Goal: Task Accomplishment & Management: Complete application form

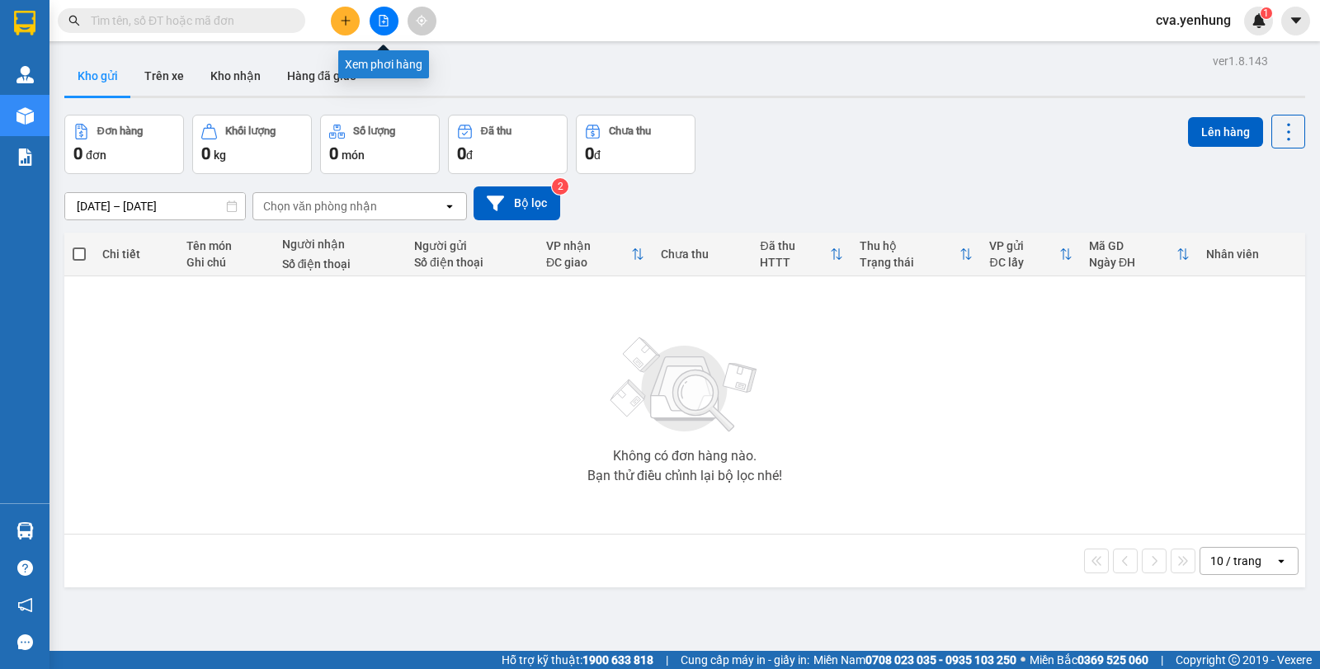
click at [383, 27] on button at bounding box center [383, 21] width 29 height 29
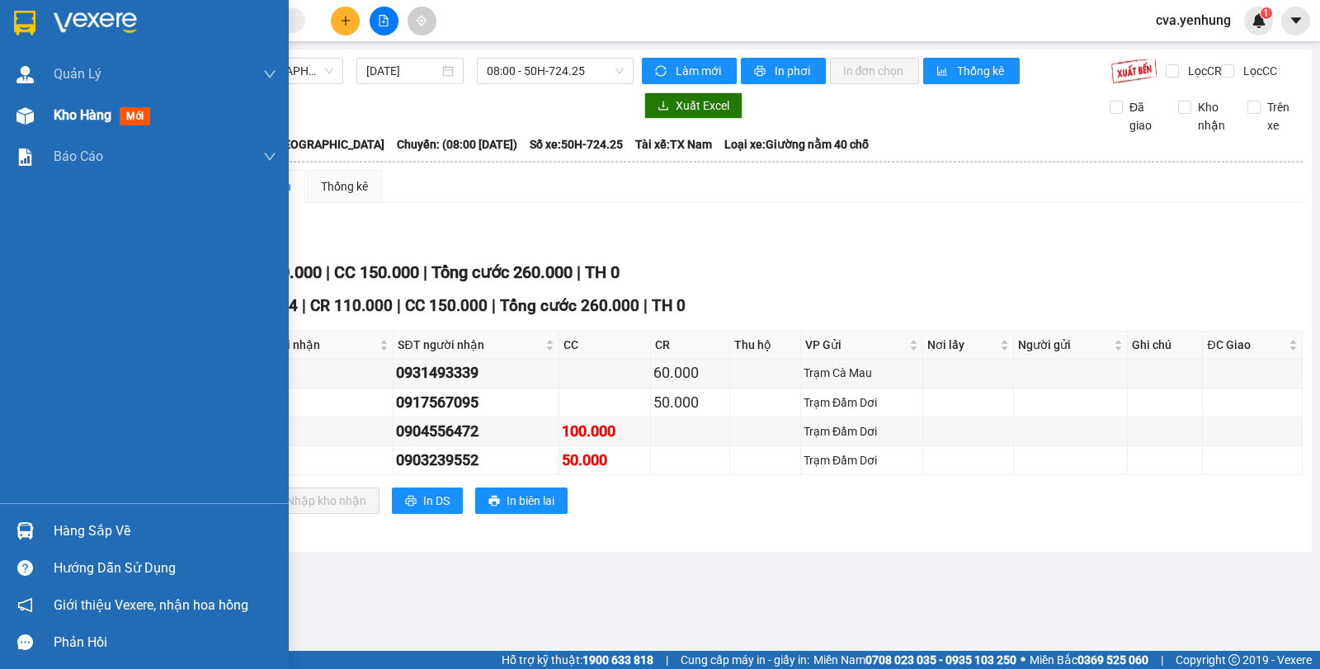
click at [21, 115] on img at bounding box center [24, 115] width 17 height 17
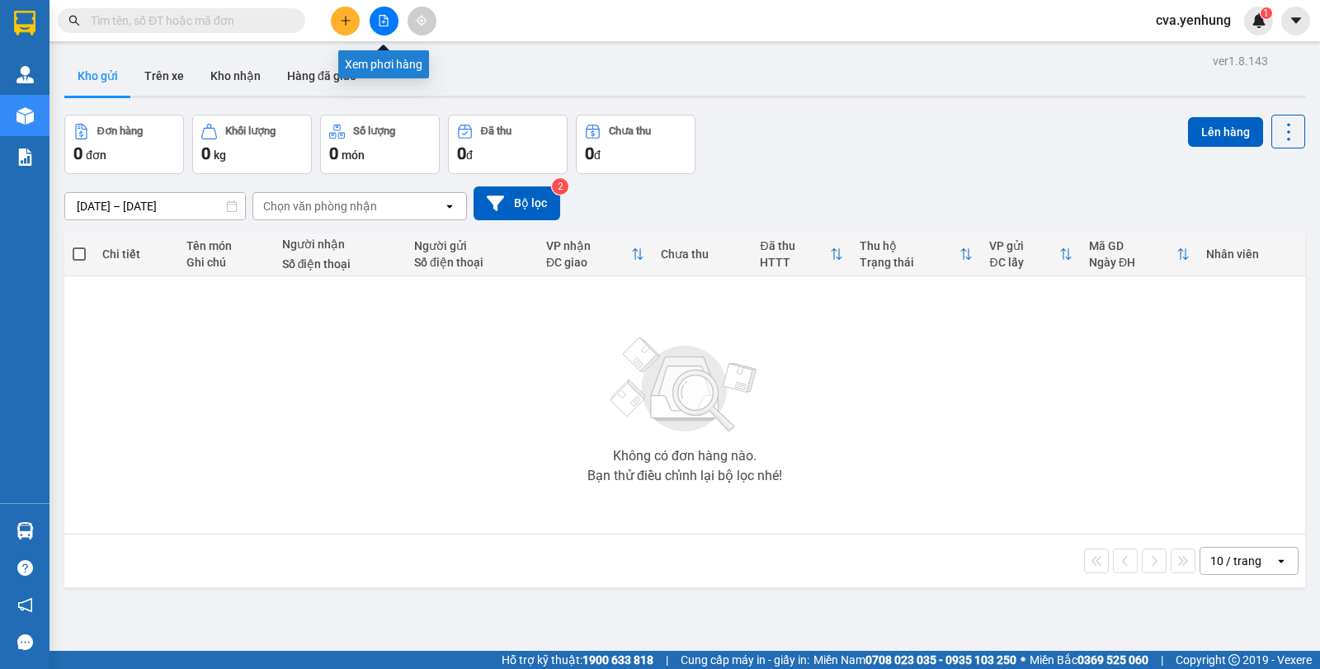
click at [378, 28] on button at bounding box center [383, 21] width 29 height 29
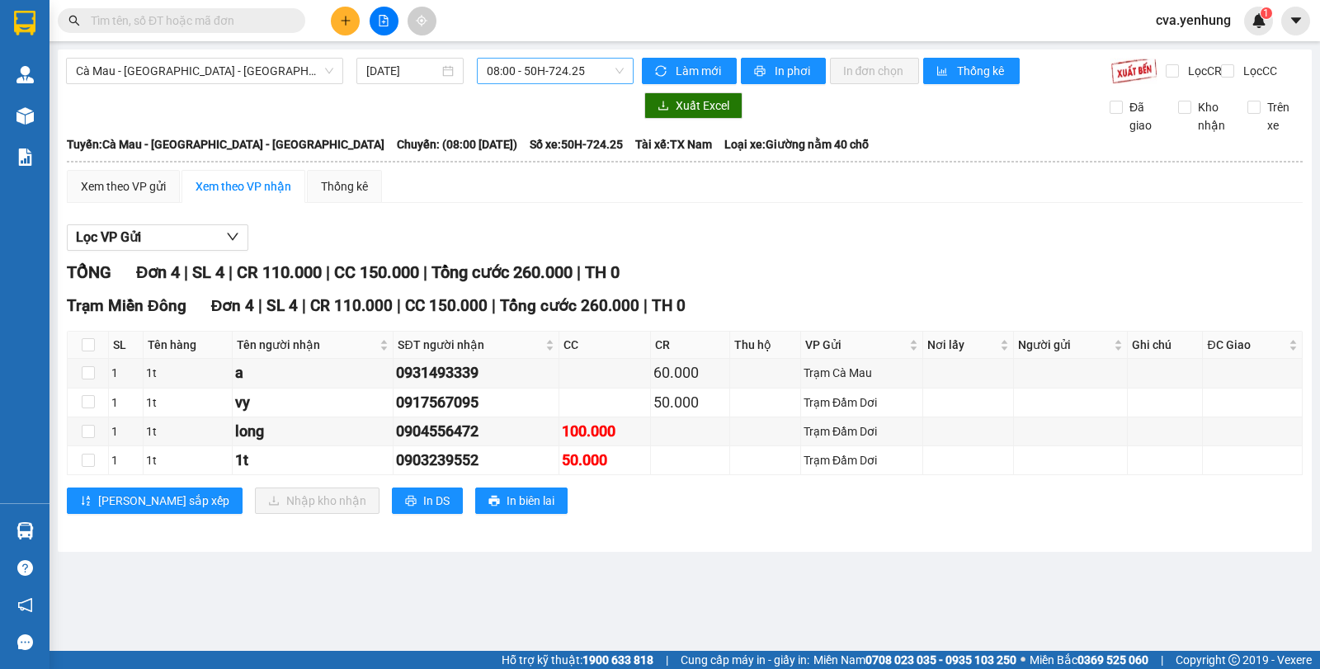
click at [623, 71] on div "08:00 - 50H-724.25" at bounding box center [555, 71] width 156 height 26
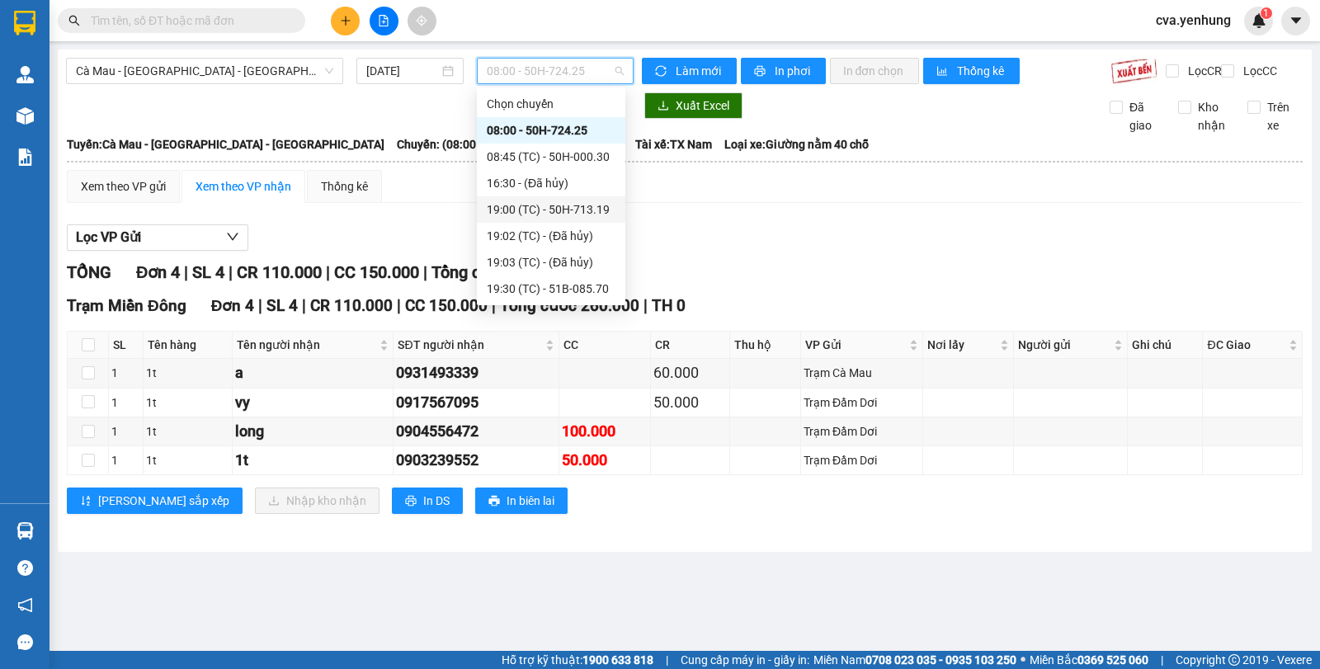
click at [573, 211] on div "19:00 (TC) - 50H-713.19" at bounding box center [551, 209] width 129 height 18
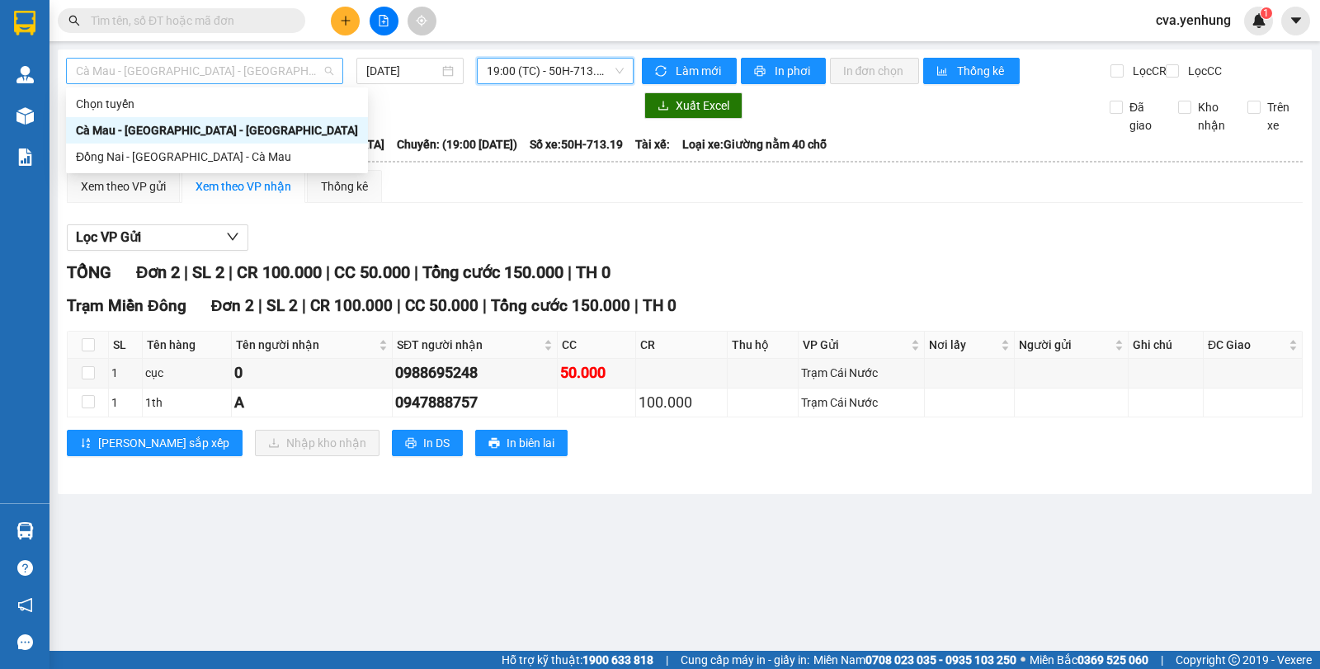
click at [333, 69] on div "Cà Mau - Sài Gòn - Đồng Nai" at bounding box center [204, 71] width 277 height 26
click at [274, 161] on div "Đồng Nai - Sài Gòn - Cà Mau" at bounding box center [217, 157] width 282 height 18
type input "14/09/2025"
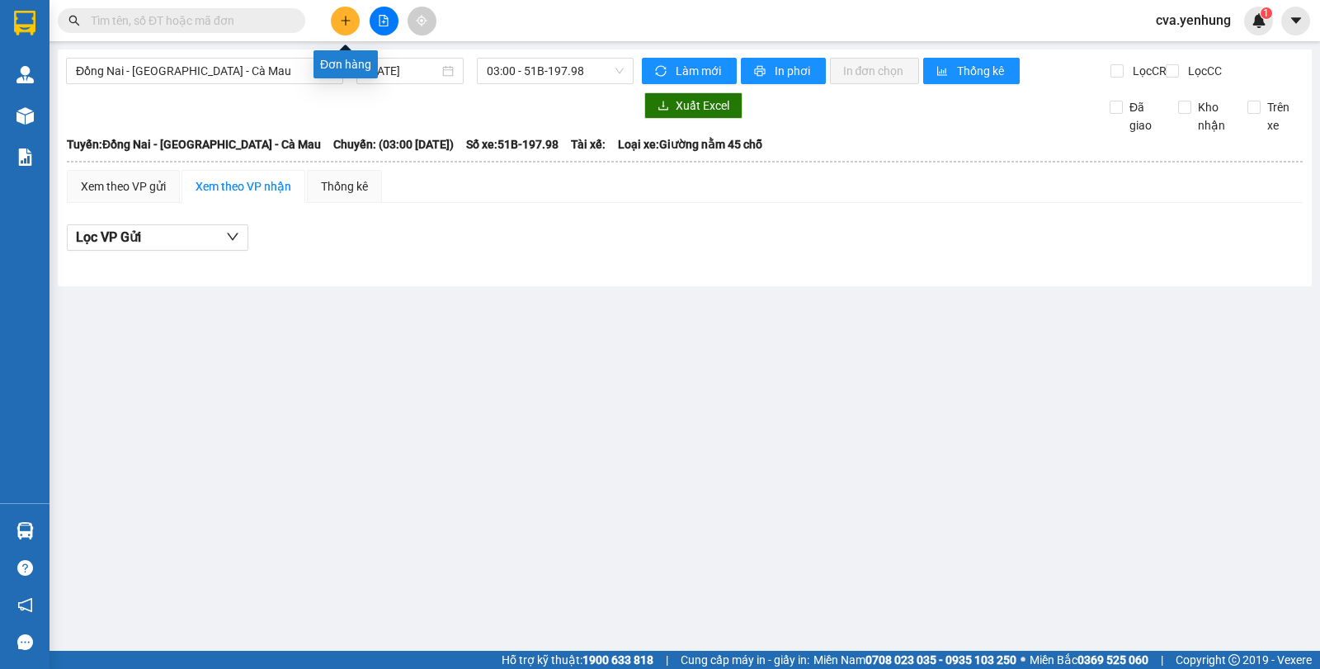
click at [345, 17] on icon "plus" at bounding box center [346, 21] width 12 height 12
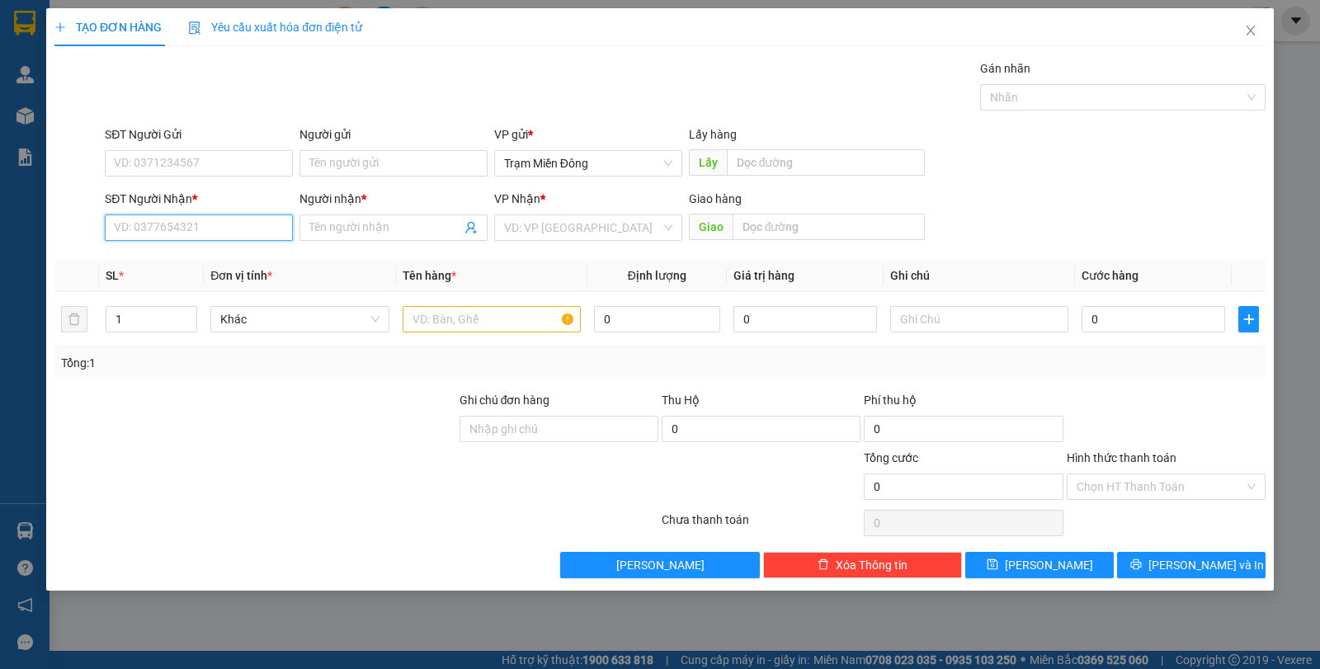
click at [183, 233] on input "SĐT Người Nhận *" at bounding box center [199, 227] width 188 height 26
type input "0919932414"
click at [233, 259] on div "0919932414 - a" at bounding box center [199, 261] width 168 height 18
type input "a"
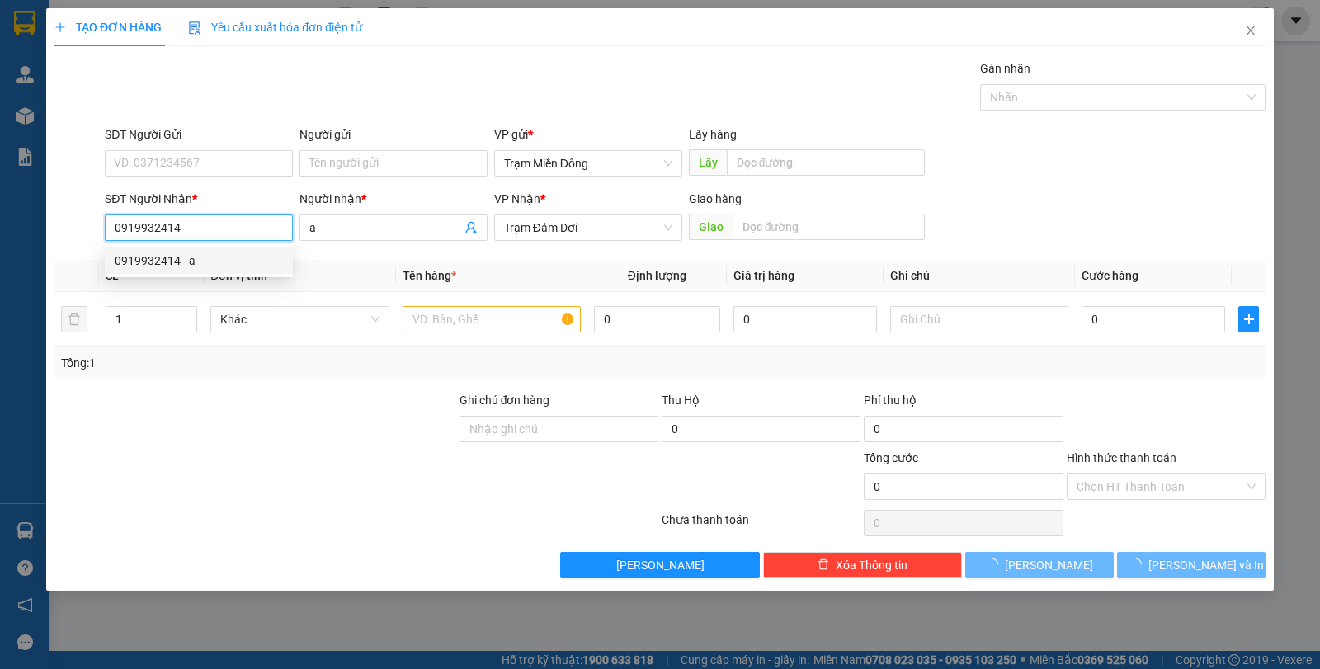
type input "70.000"
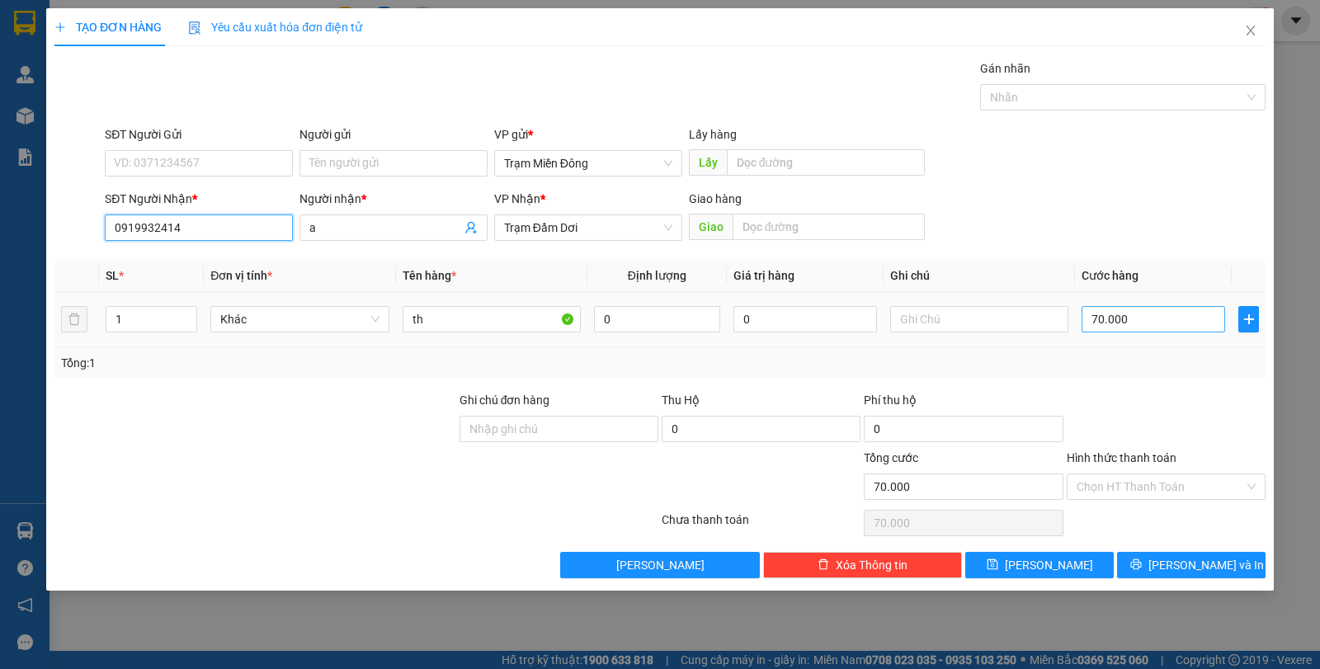
type input "0919932414"
click at [1154, 322] on input "70.000" at bounding box center [1152, 319] width 143 height 26
type input "0"
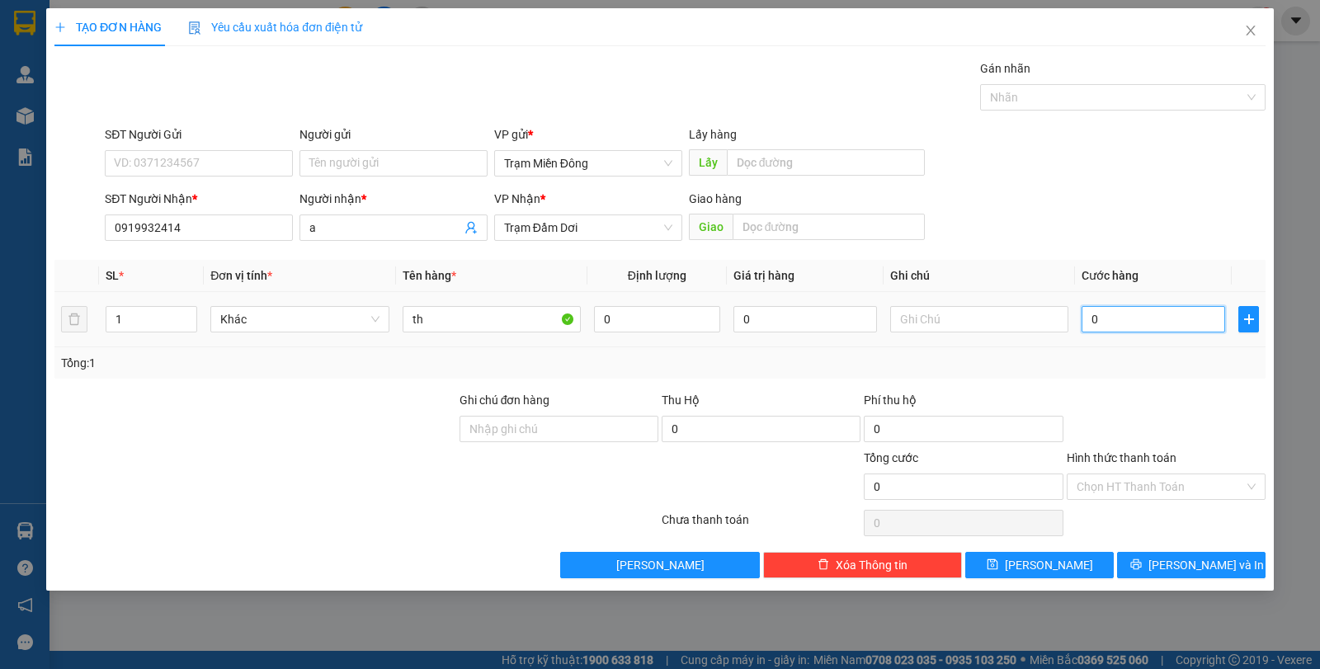
type input "6"
type input "006"
type input "60"
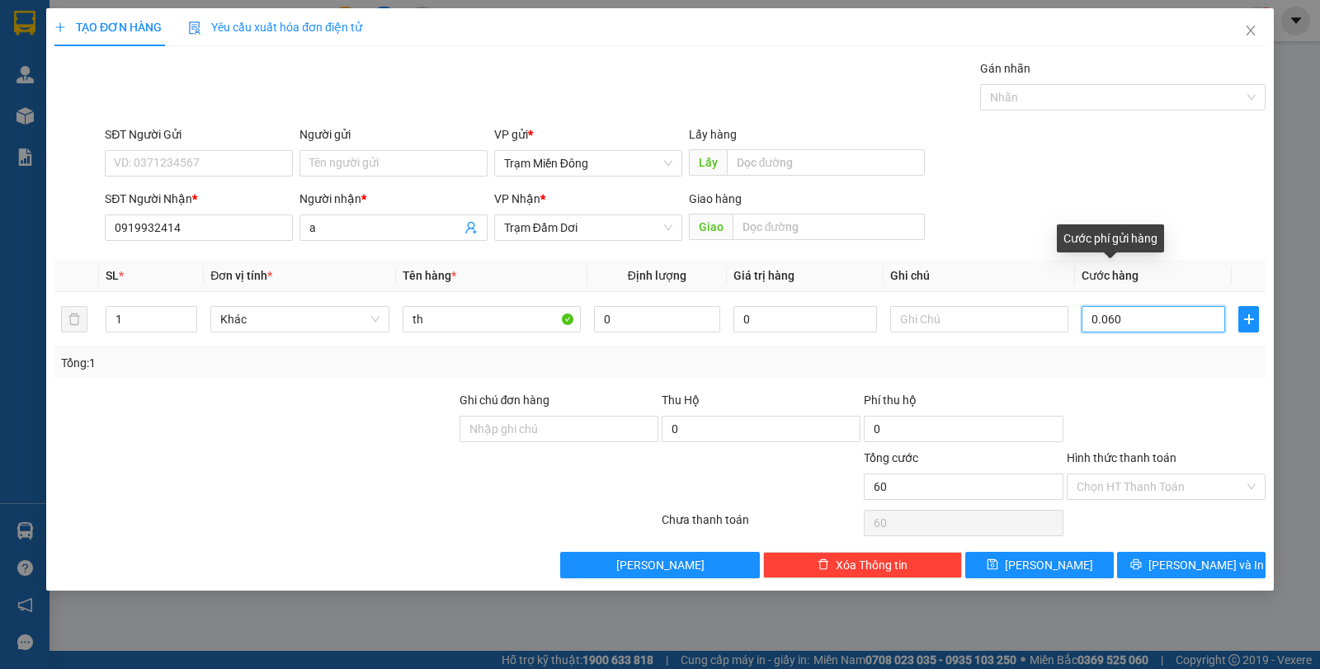
type input "0.060"
type input "60.000"
click at [1122, 261] on div "Cước phí gửi hàng" at bounding box center [1109, 244] width 107 height 40
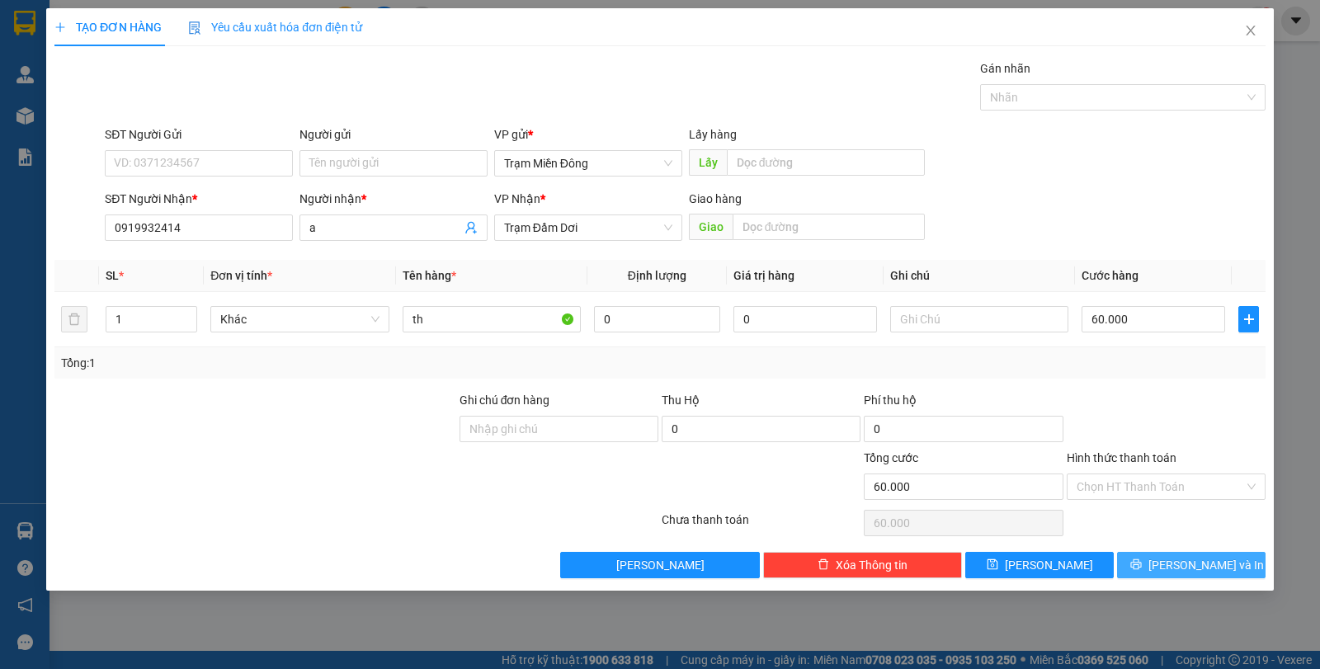
click at [1198, 560] on span "[PERSON_NAME] và In" at bounding box center [1205, 565] width 115 height 18
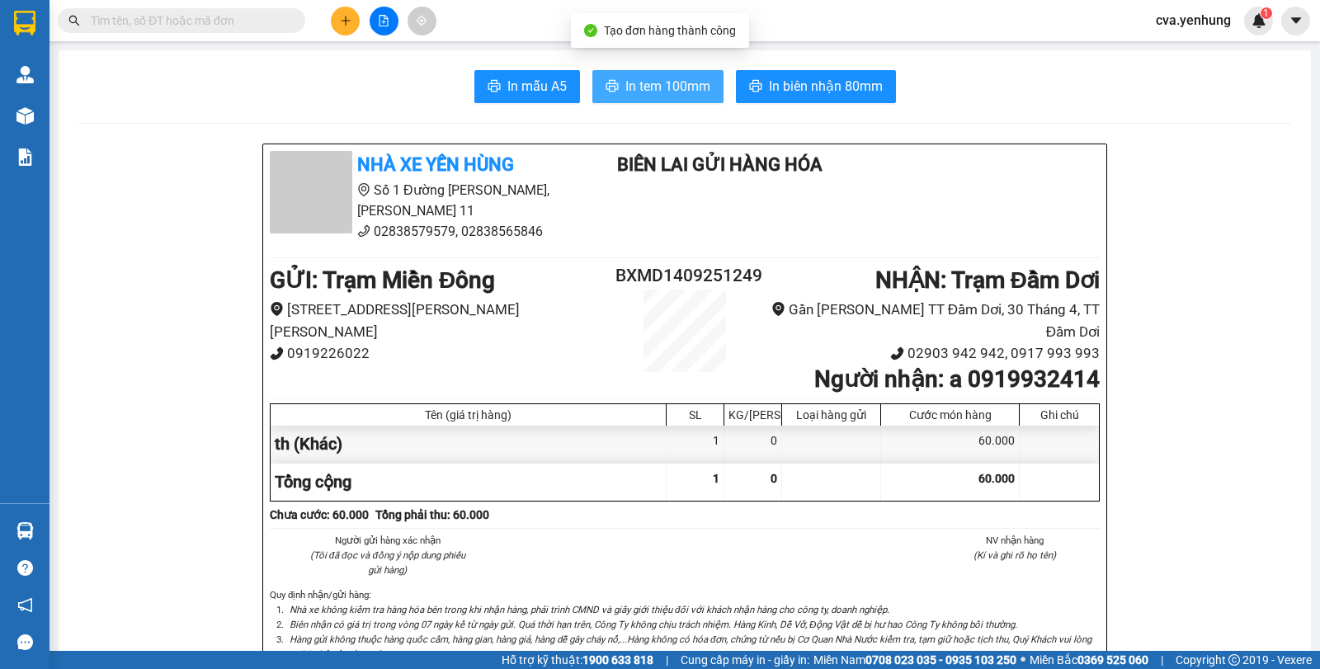
click at [631, 92] on span "In tem 100mm" at bounding box center [667, 86] width 85 height 21
click at [671, 94] on span "In tem 100mm" at bounding box center [667, 86] width 85 height 21
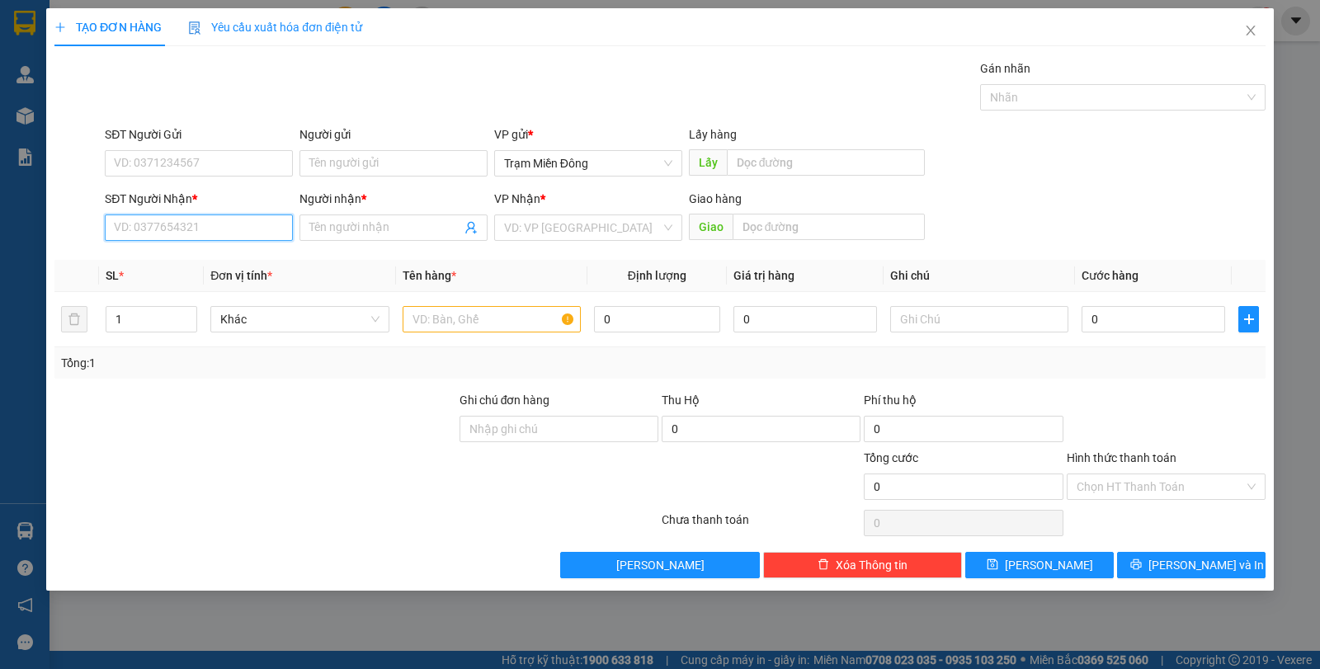
click at [223, 228] on input "SĐT Người Nhận *" at bounding box center [199, 227] width 188 height 26
click at [236, 223] on input "SĐT Người Nhận *" at bounding box center [199, 227] width 188 height 26
type input "09"
drag, startPoint x: 1244, startPoint y: 33, endPoint x: 1221, endPoint y: 38, distance: 23.6
click at [1243, 33] on span "Close" at bounding box center [1250, 31] width 46 height 46
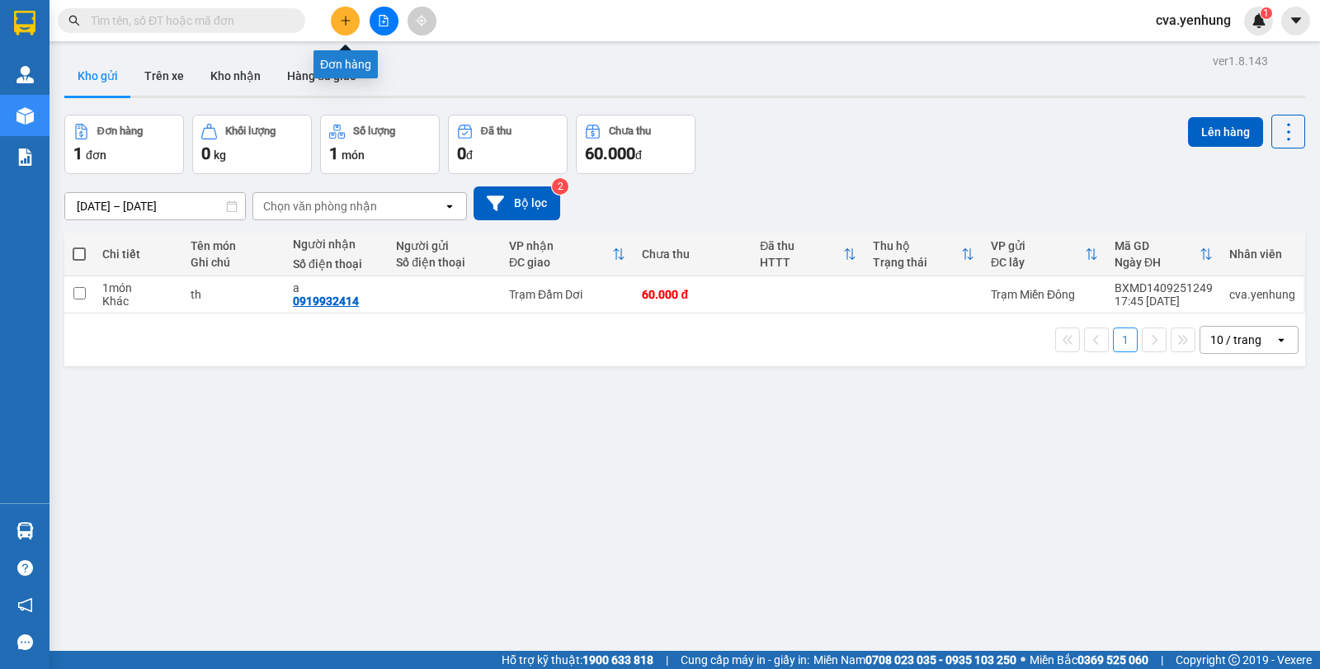
click at [344, 9] on button at bounding box center [345, 21] width 29 height 29
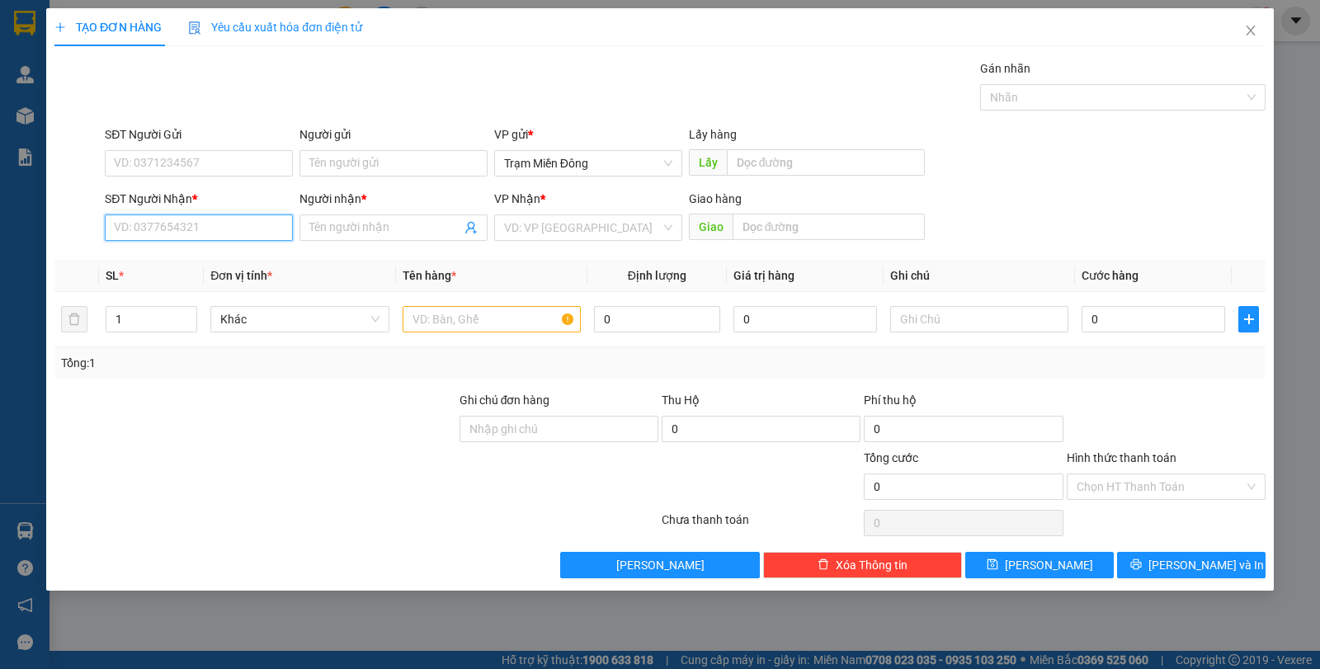
click at [224, 228] on input "SĐT Người Nhận *" at bounding box center [199, 227] width 188 height 26
type input "0947585066"
click at [353, 232] on input "Người nhận *" at bounding box center [385, 228] width 152 height 18
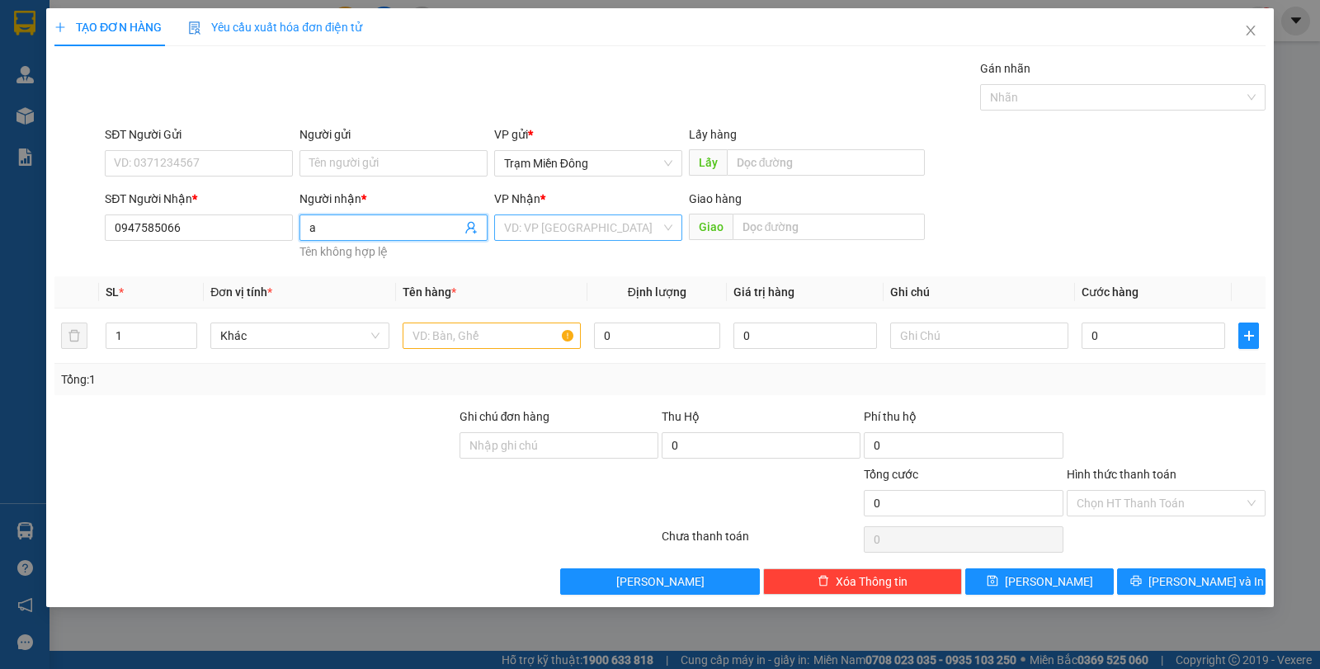
click at [670, 227] on div "VD: VP [GEOGRAPHIC_DATA]" at bounding box center [588, 227] width 188 height 26
type input "a"
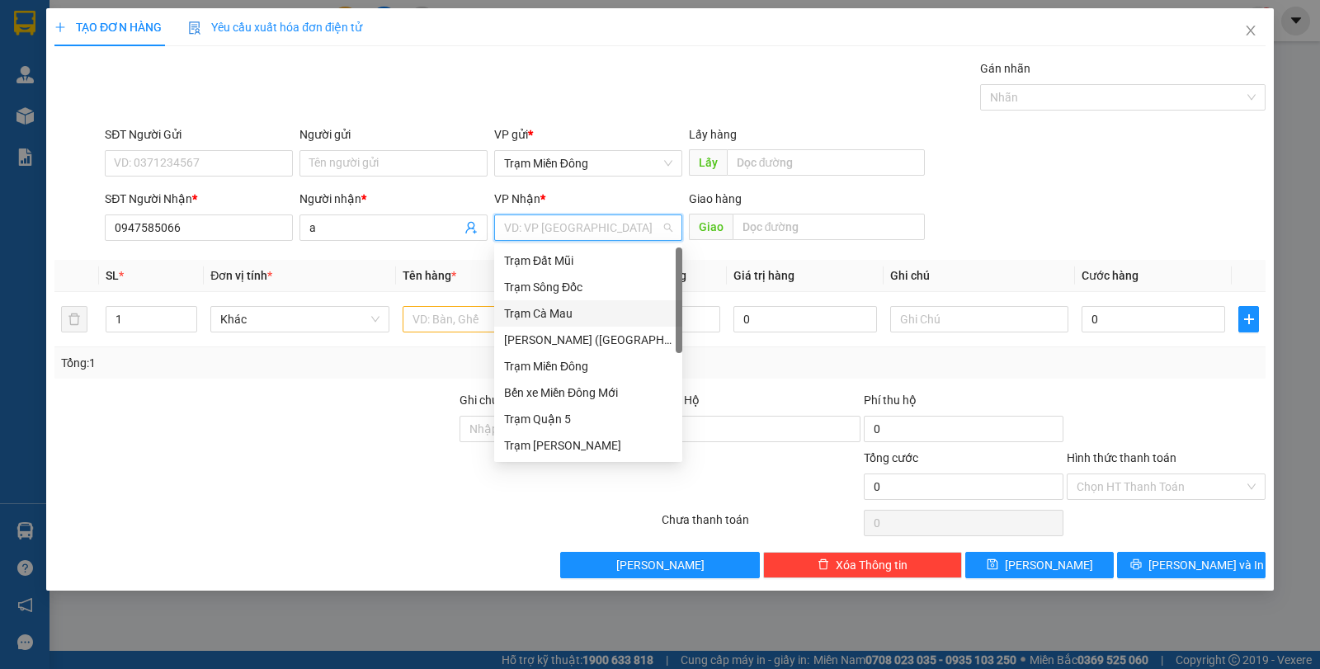
click at [527, 309] on div "Trạm Cà Mau" at bounding box center [588, 313] width 168 height 18
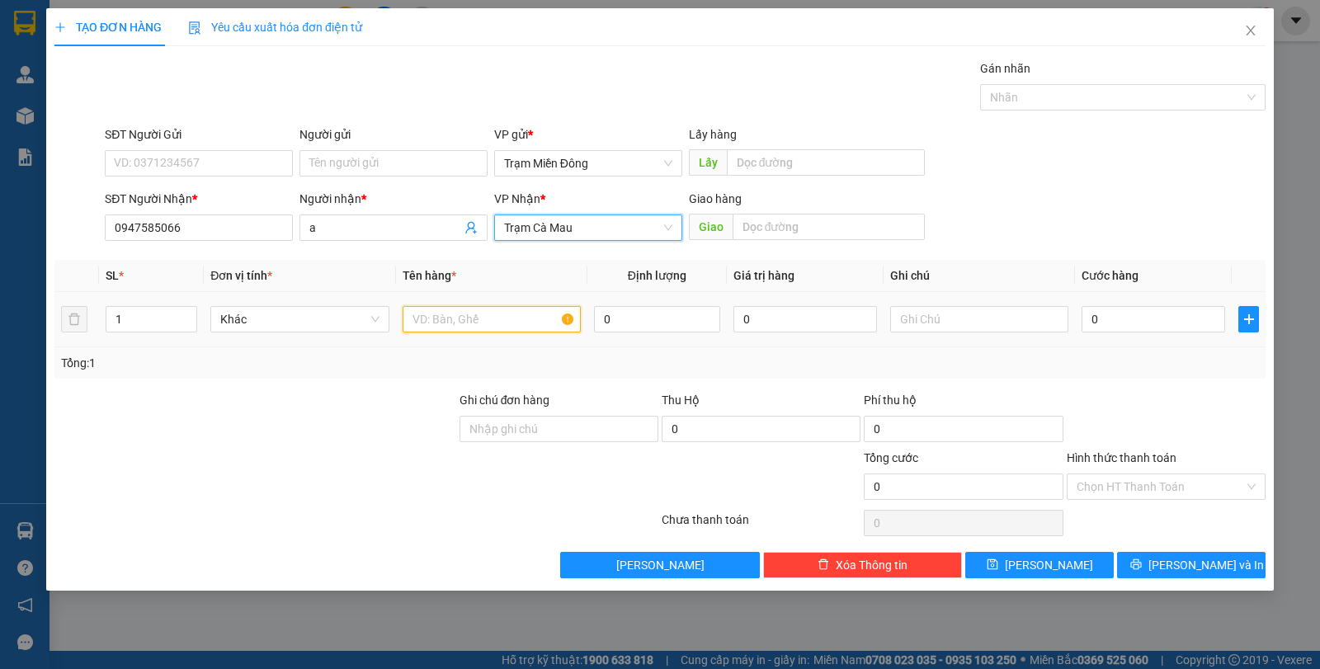
click at [453, 319] on input "text" at bounding box center [491, 319] width 178 height 26
type input "ô"
click at [454, 320] on input "ô" at bounding box center [491, 319] width 178 height 26
type input "ô"
click at [443, 327] on input "ô" at bounding box center [491, 319] width 178 height 26
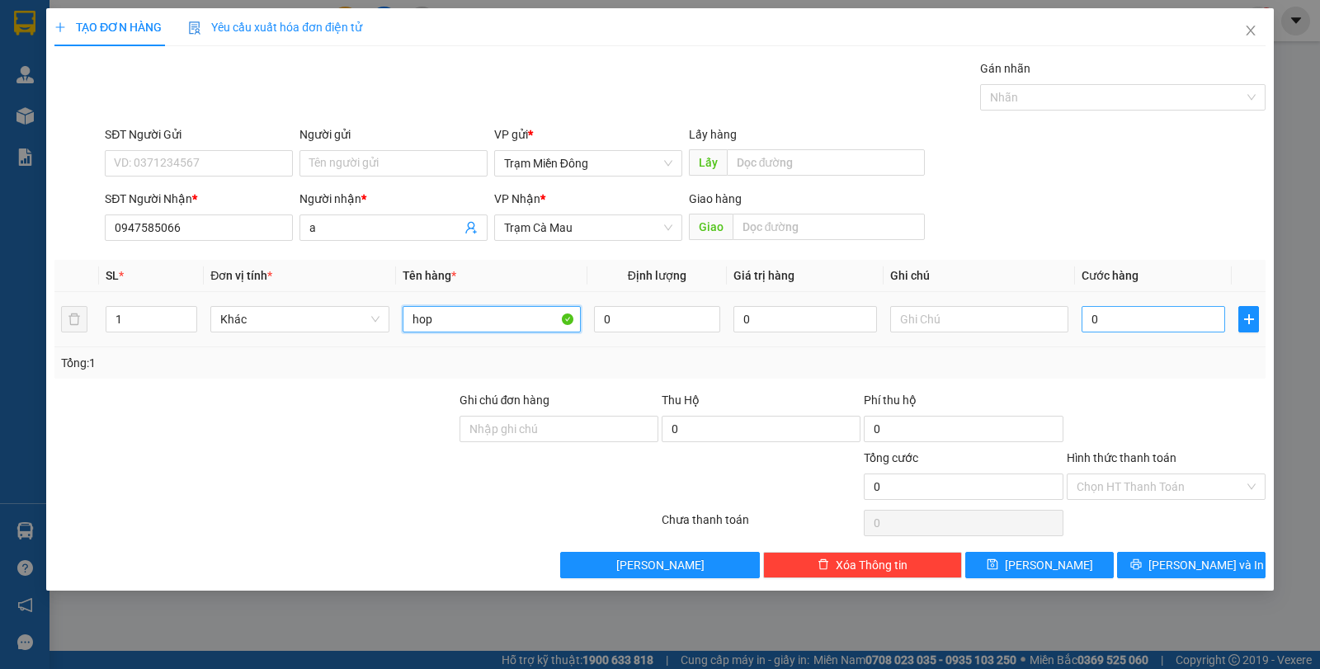
type input "hop"
click at [1119, 320] on input "0" at bounding box center [1152, 319] width 143 height 26
click at [1122, 322] on input "0" at bounding box center [1152, 319] width 143 height 26
click at [1155, 350] on div "Tổng: 1" at bounding box center [659, 362] width 1211 height 31
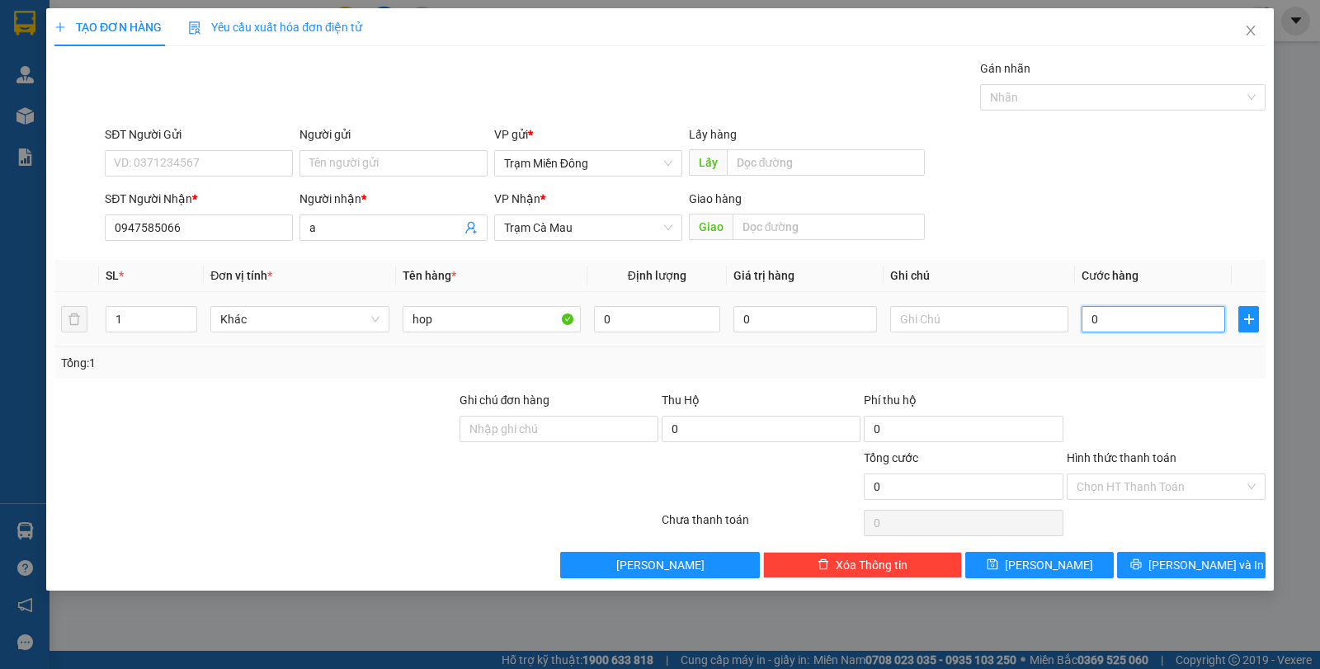
click at [1147, 329] on input "0" at bounding box center [1152, 319] width 143 height 26
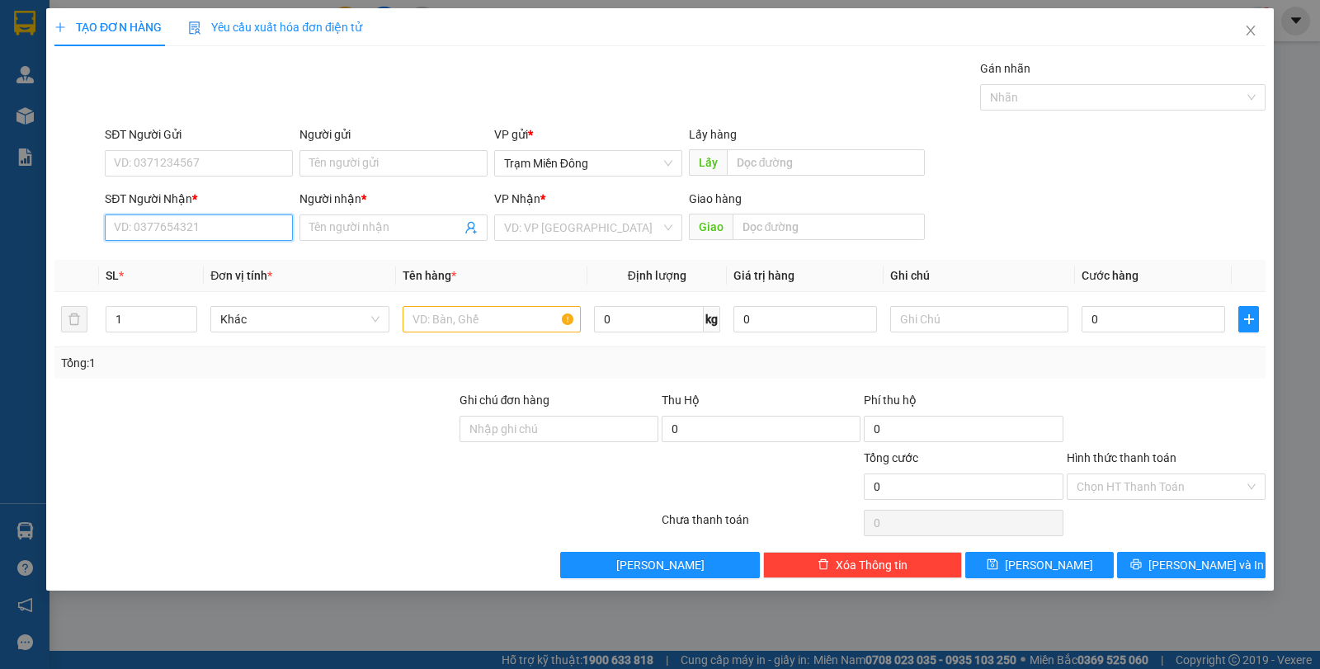
click at [258, 235] on input "SĐT Người Nhận *" at bounding box center [199, 227] width 188 height 26
type input "0947585066"
click at [396, 219] on input "Người nhận *" at bounding box center [385, 228] width 152 height 18
type input "a"
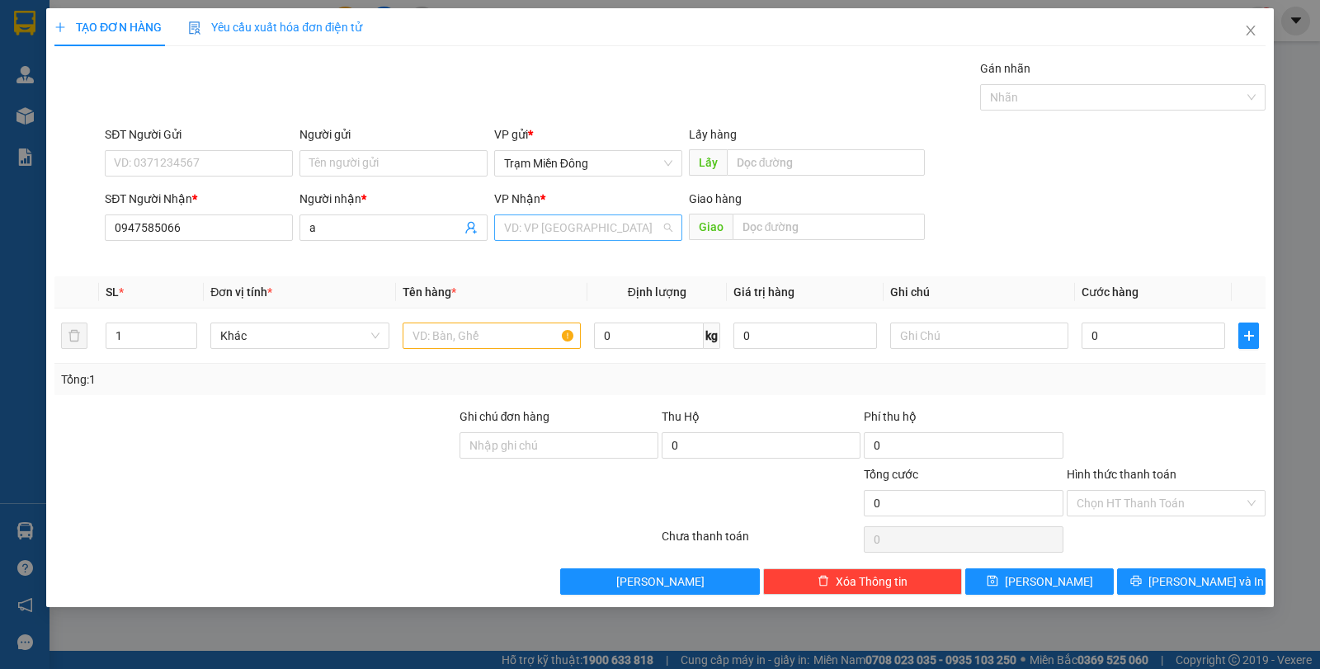
click at [557, 223] on input "search" at bounding box center [582, 227] width 157 height 25
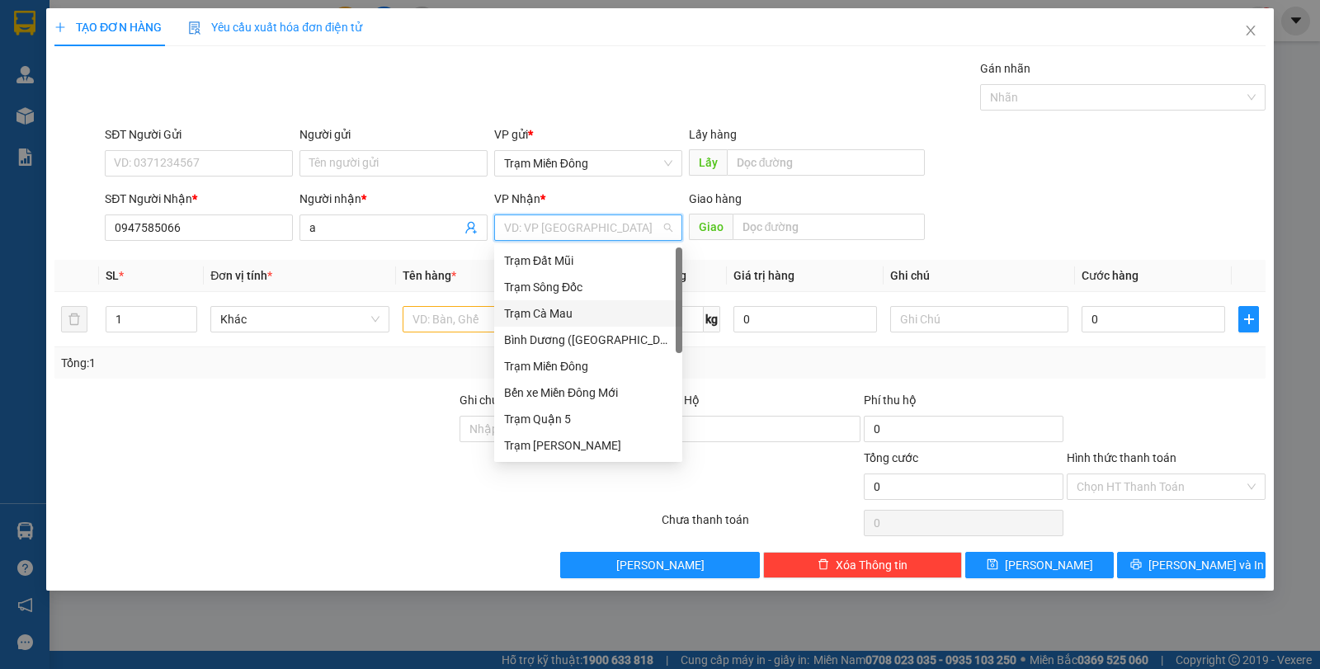
click at [581, 317] on div "Trạm Cà Mau" at bounding box center [588, 313] width 168 height 18
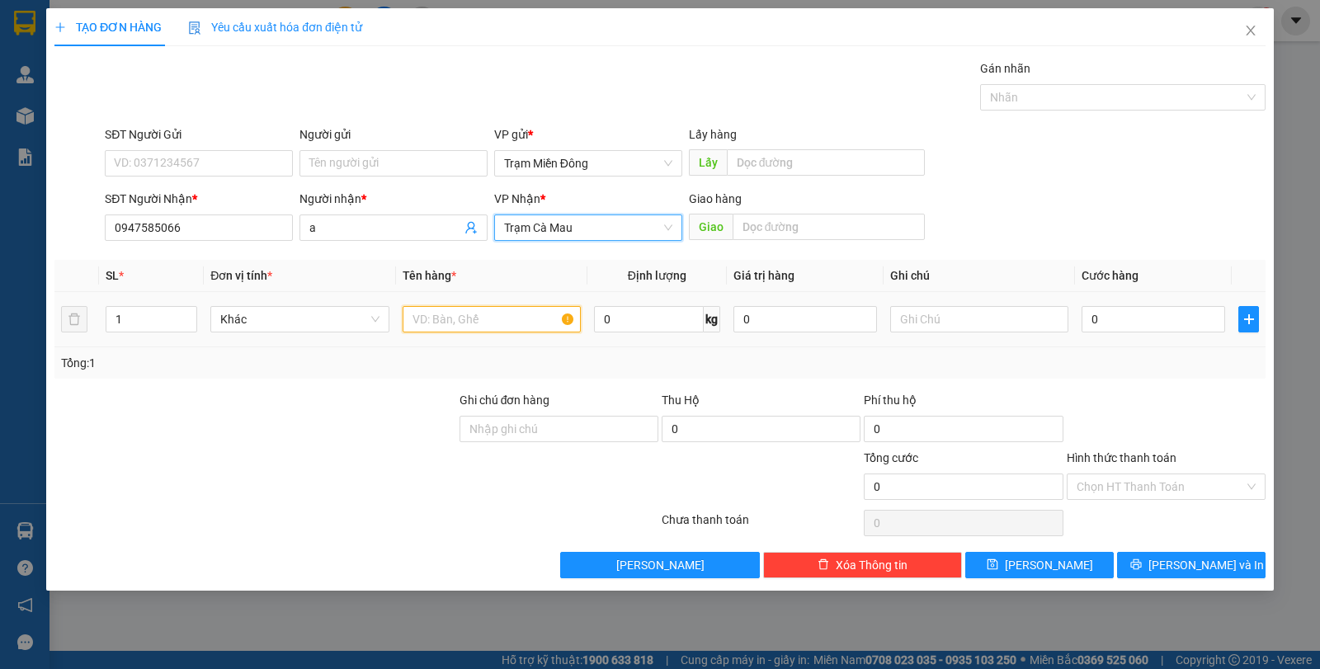
click at [477, 308] on input "text" at bounding box center [491, 319] width 178 height 26
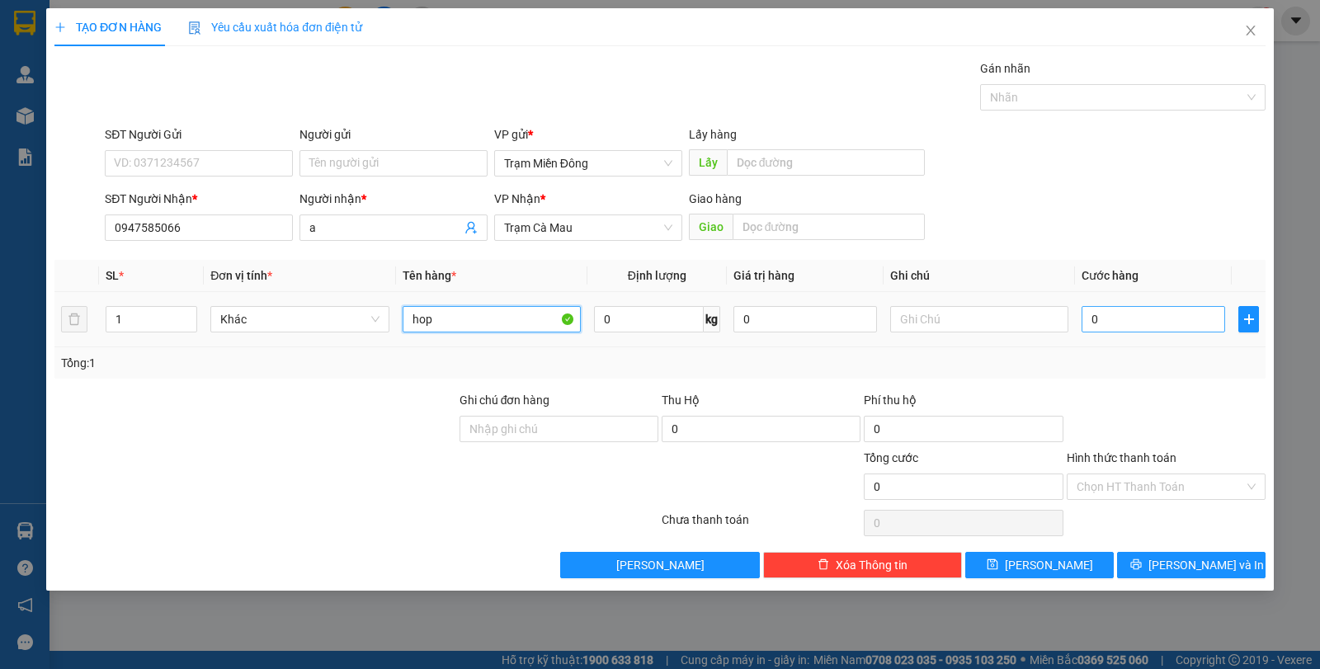
type input "hop"
click at [1162, 309] on input "0" at bounding box center [1152, 319] width 143 height 26
click at [1162, 318] on input "0" at bounding box center [1152, 319] width 143 height 26
click at [1253, 312] on button "button" at bounding box center [1248, 319] width 21 height 26
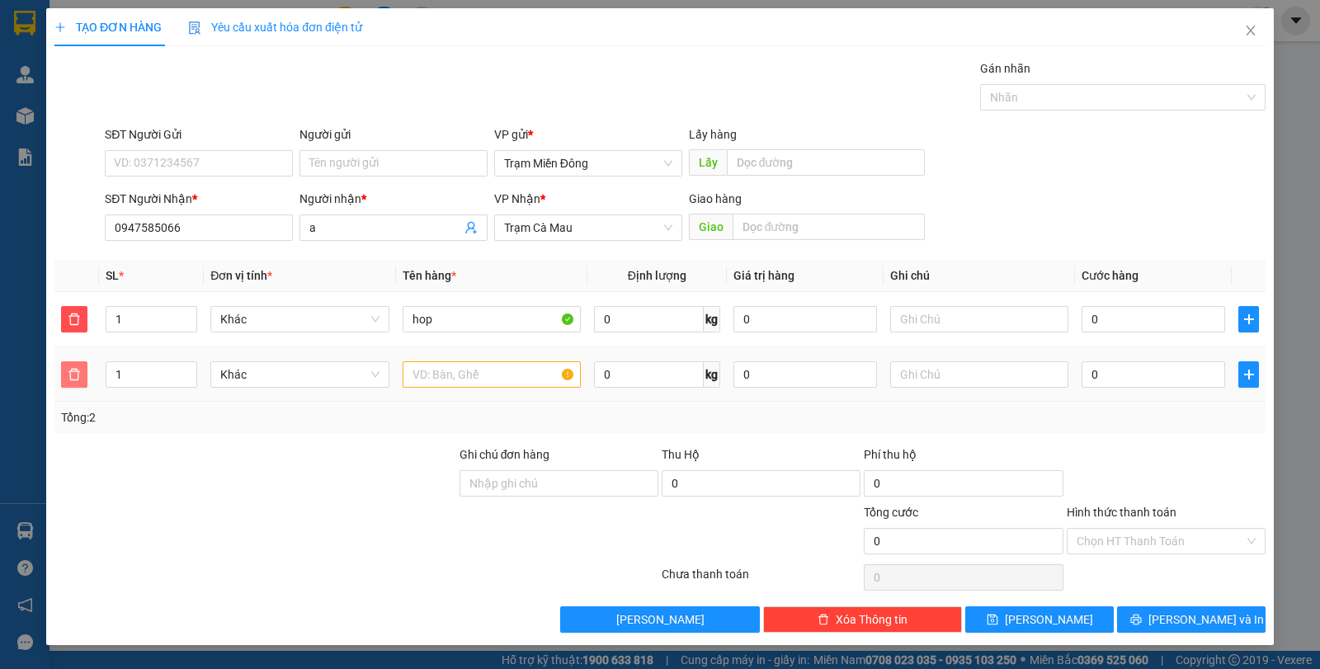
click at [73, 373] on icon "delete" at bounding box center [74, 374] width 13 height 13
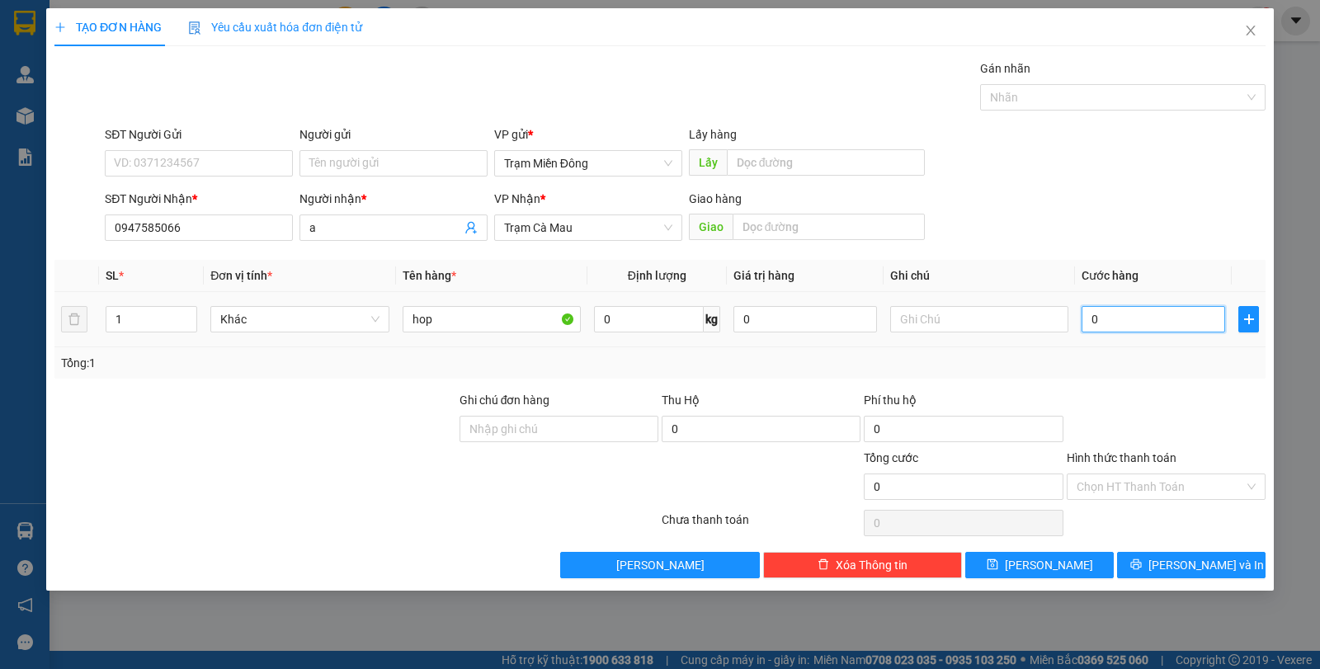
click at [1103, 316] on input "0" at bounding box center [1152, 319] width 143 height 26
click at [1131, 327] on input "0" at bounding box center [1152, 319] width 143 height 26
drag, startPoint x: 1131, startPoint y: 327, endPoint x: 1145, endPoint y: 327, distance: 13.2
click at [1132, 327] on input "0" at bounding box center [1152, 319] width 143 height 26
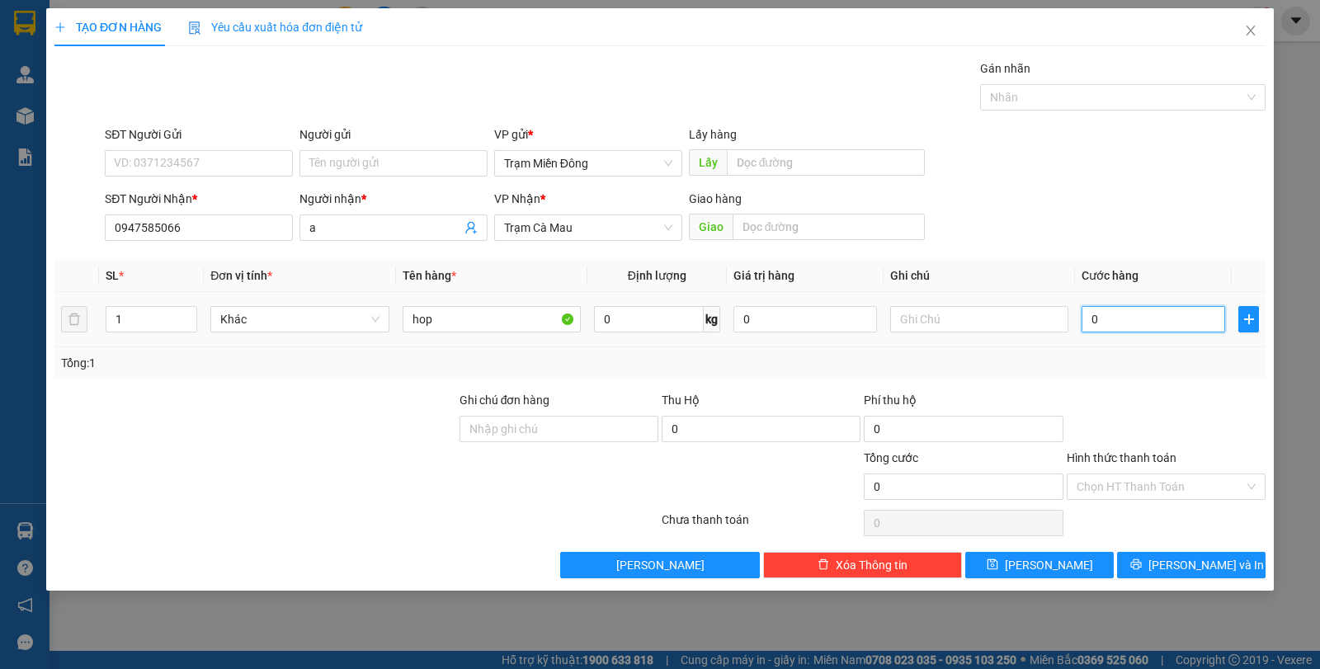
click at [1146, 327] on input "0" at bounding box center [1152, 319] width 143 height 26
click at [1251, 22] on span "Close" at bounding box center [1250, 31] width 46 height 46
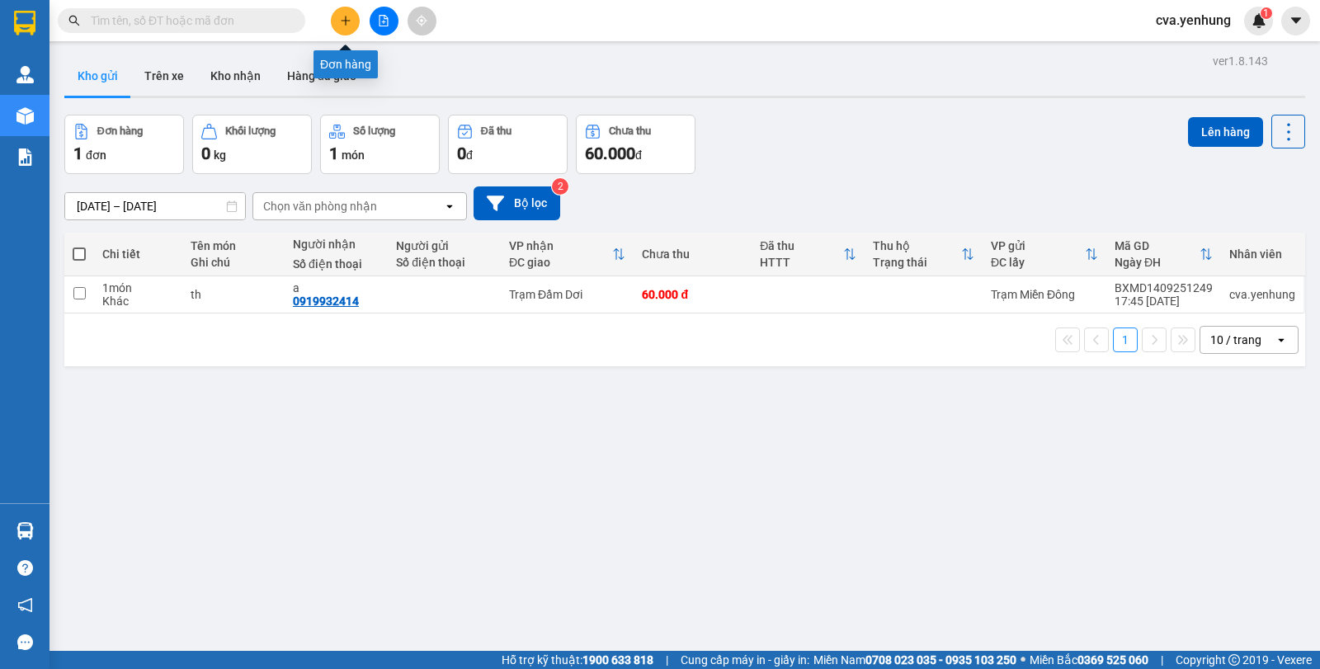
click at [346, 24] on icon "plus" at bounding box center [346, 21] width 12 height 12
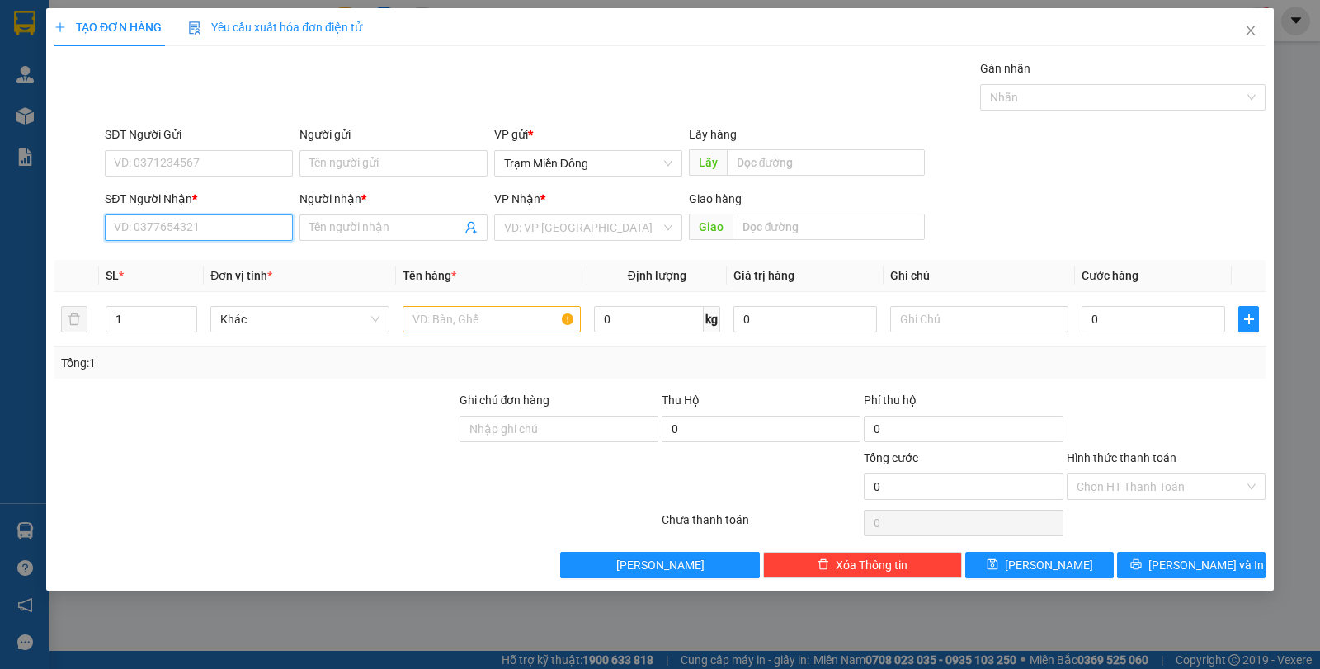
click at [194, 232] on input "SĐT Người Nhận *" at bounding box center [199, 227] width 188 height 26
type input "0"
click at [1159, 310] on input "0" at bounding box center [1152, 319] width 143 height 26
click at [219, 229] on input "SĐT Người Nhận *" at bounding box center [199, 227] width 188 height 26
click at [1143, 327] on input "0" at bounding box center [1152, 319] width 143 height 26
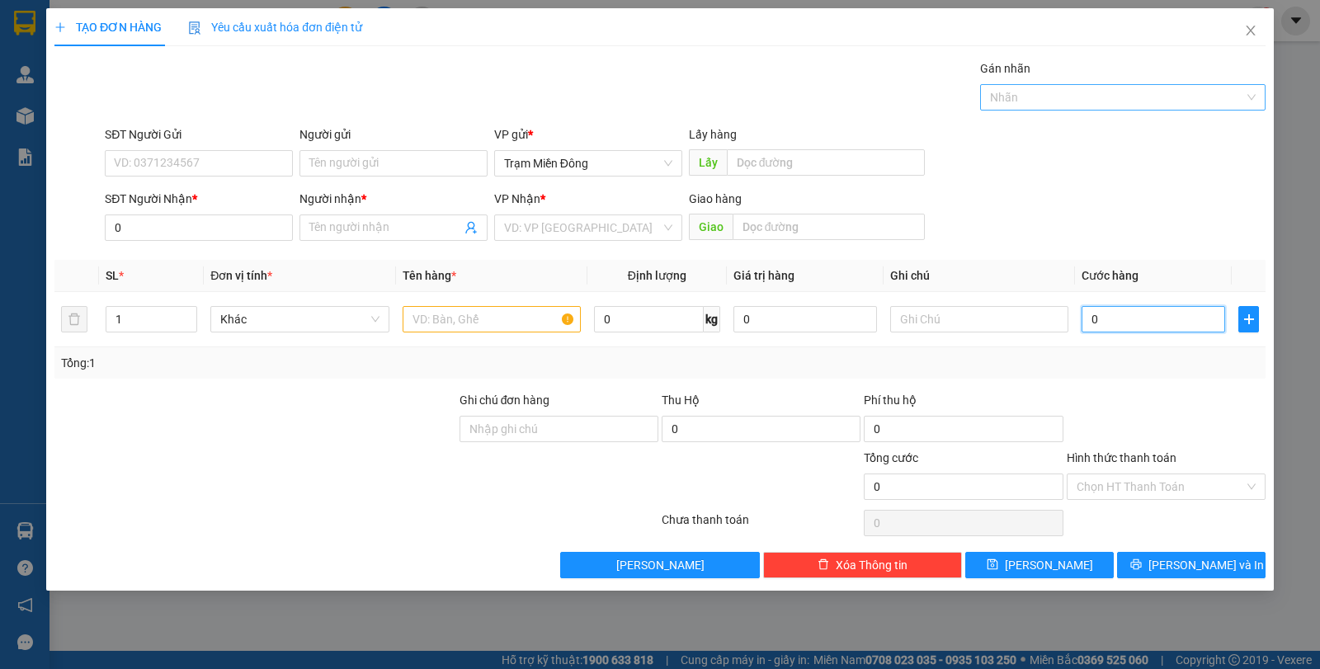
click at [1090, 99] on div at bounding box center [1114, 97] width 261 height 20
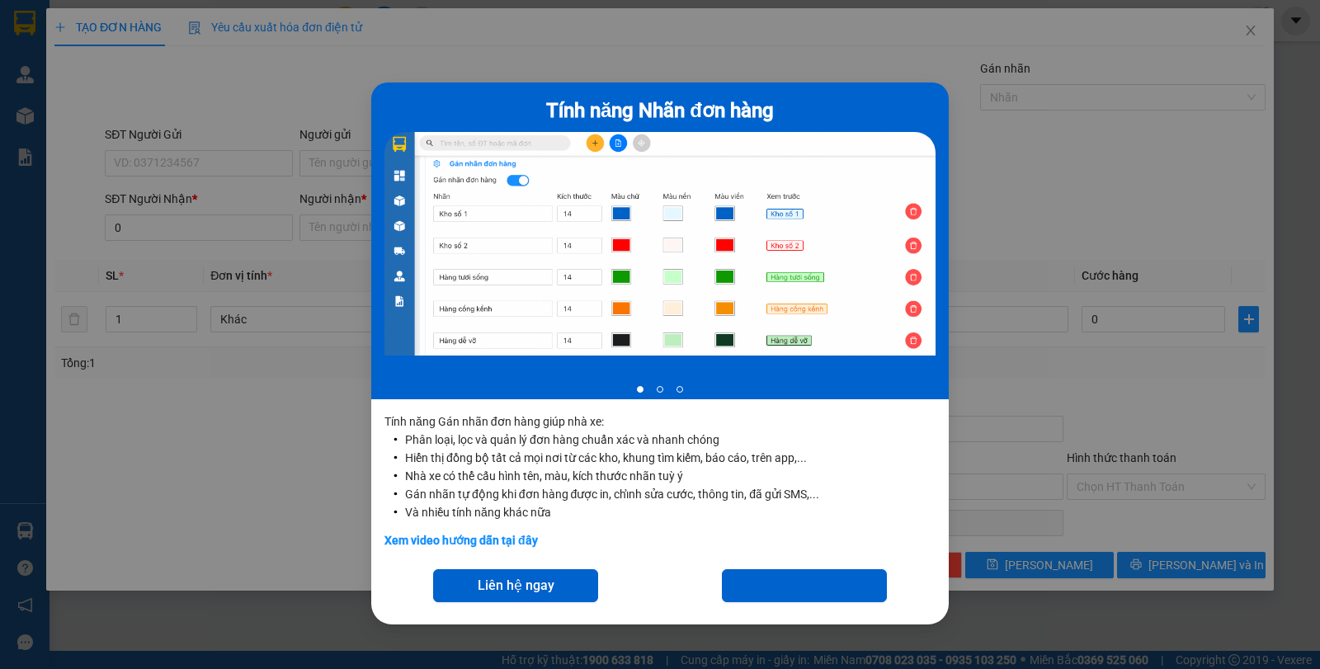
click at [1051, 137] on div "Tính năng Nhãn đơn hàng 1 of 3 Tính năng Gán nhãn đơn hàng giúp nhà xe: Phân lo…" at bounding box center [660, 334] width 1320 height 669
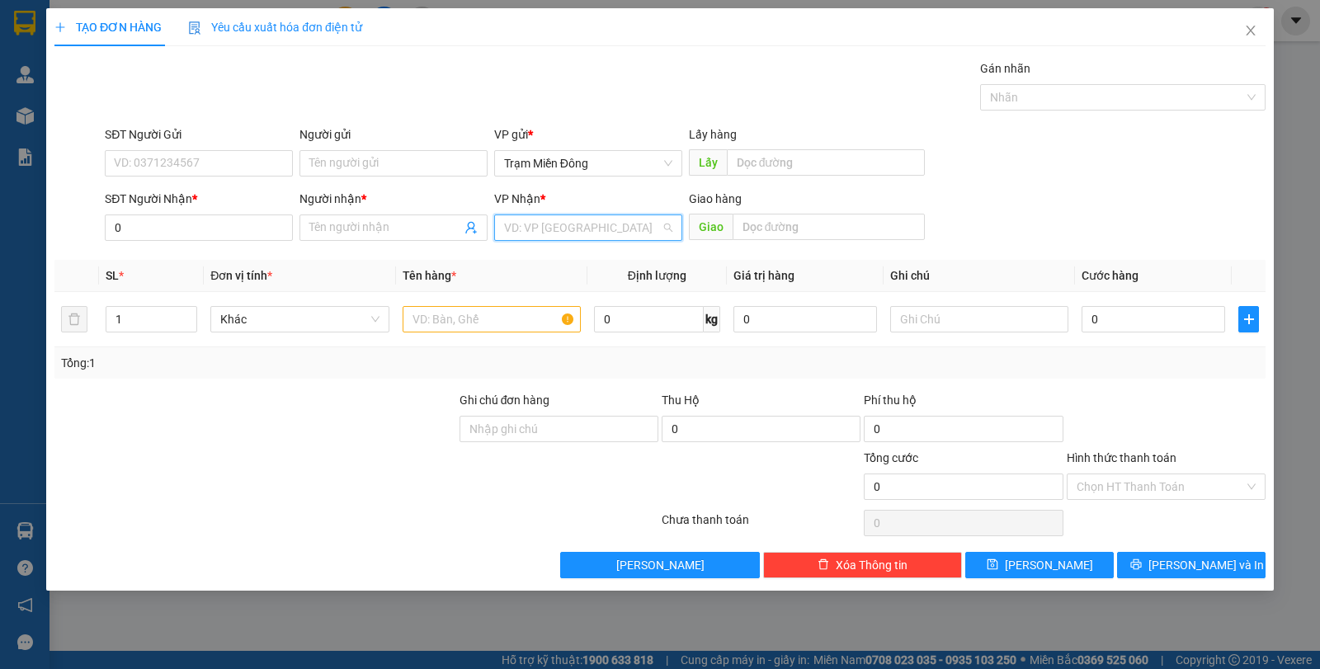
click at [628, 223] on input "search" at bounding box center [582, 227] width 157 height 25
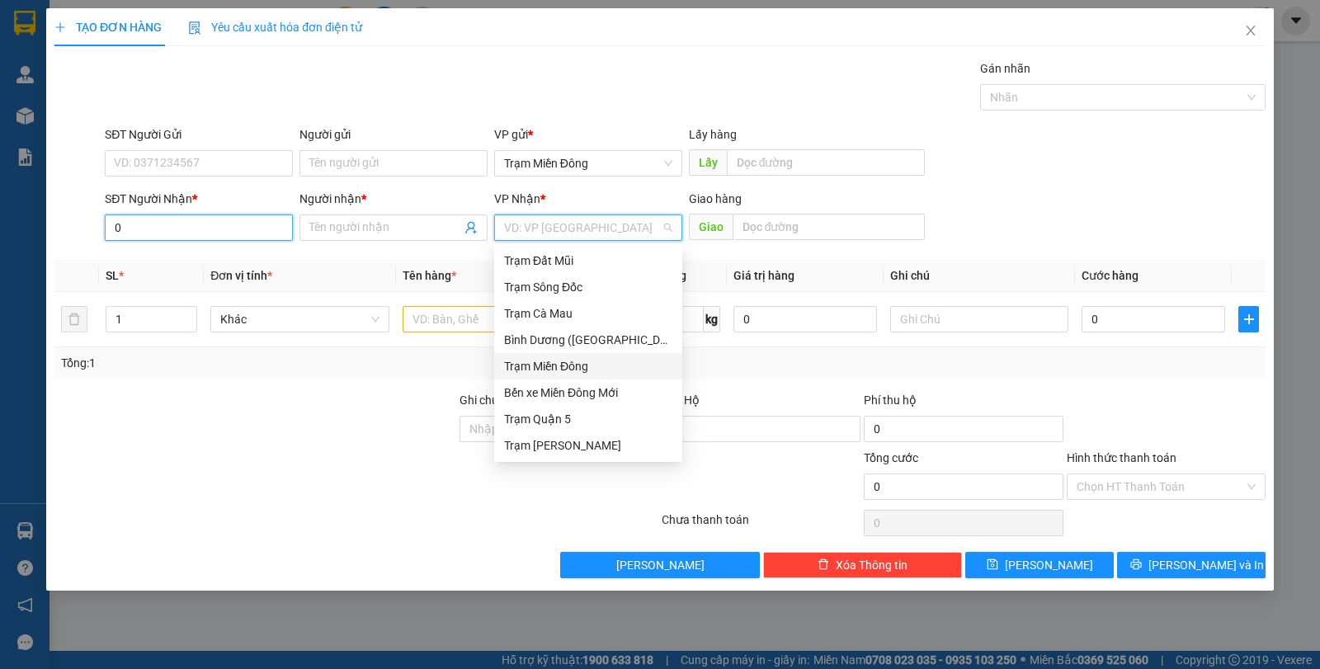
click at [167, 230] on input "0" at bounding box center [199, 227] width 188 height 26
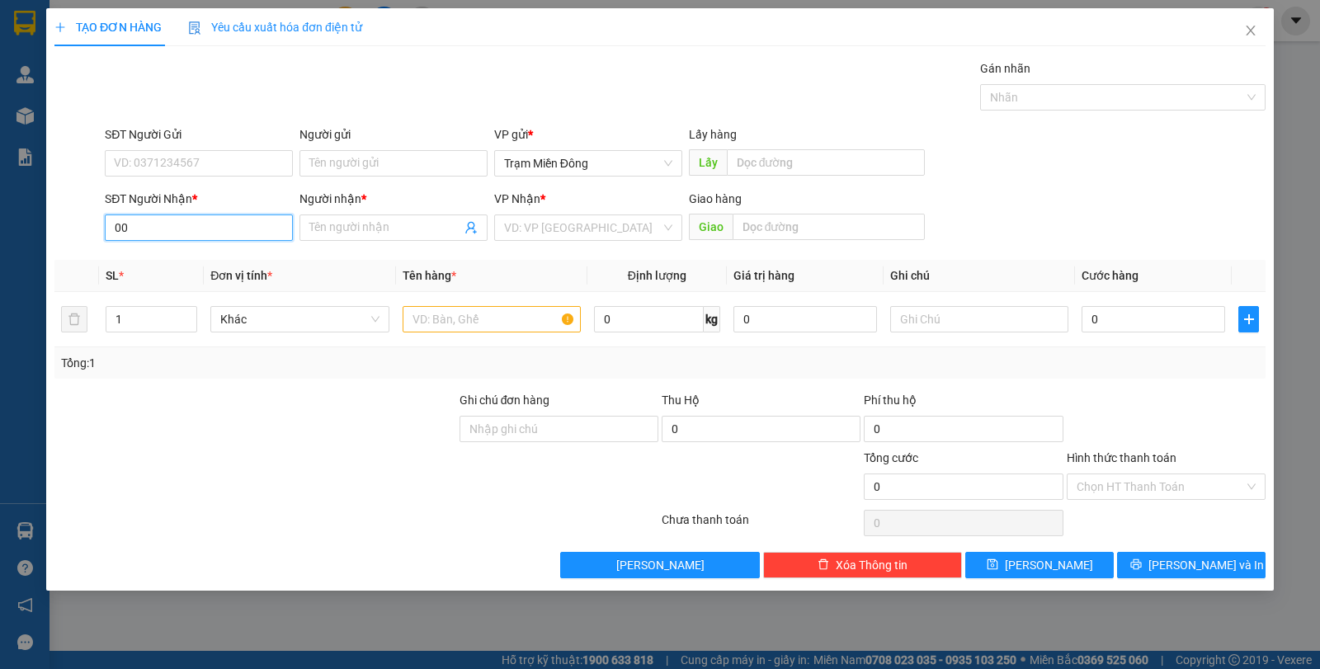
type input "0"
click at [1132, 327] on input "0" at bounding box center [1152, 319] width 143 height 26
click at [139, 223] on input "SĐT Người Nhận *" at bounding box center [199, 227] width 188 height 26
click at [1136, 316] on input "0" at bounding box center [1152, 319] width 143 height 26
click at [1110, 319] on input "0" at bounding box center [1152, 319] width 143 height 26
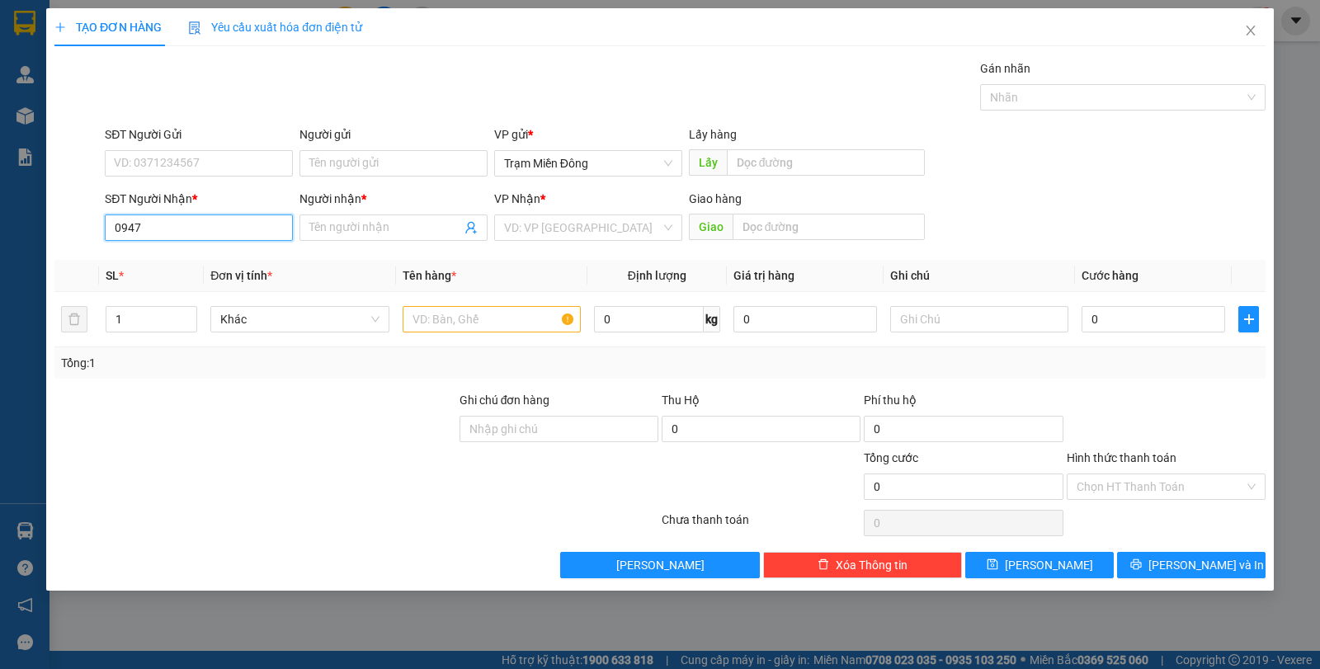
click at [191, 216] on input "0947" at bounding box center [199, 227] width 188 height 26
type input "0947585066"
click at [419, 238] on div "Người nhận * Tên người nhận" at bounding box center [393, 219] width 188 height 58
click at [420, 228] on input "Người nhận *" at bounding box center [385, 228] width 152 height 18
type input "a"
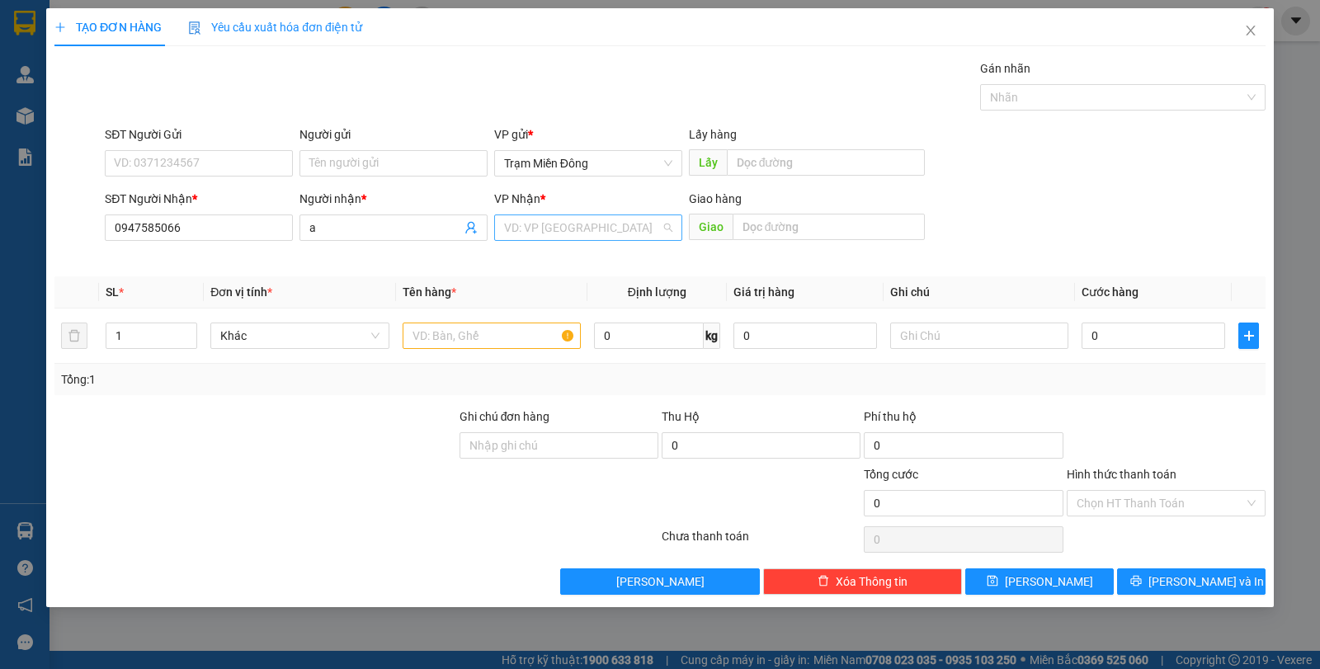
click at [568, 230] on input "search" at bounding box center [582, 227] width 157 height 25
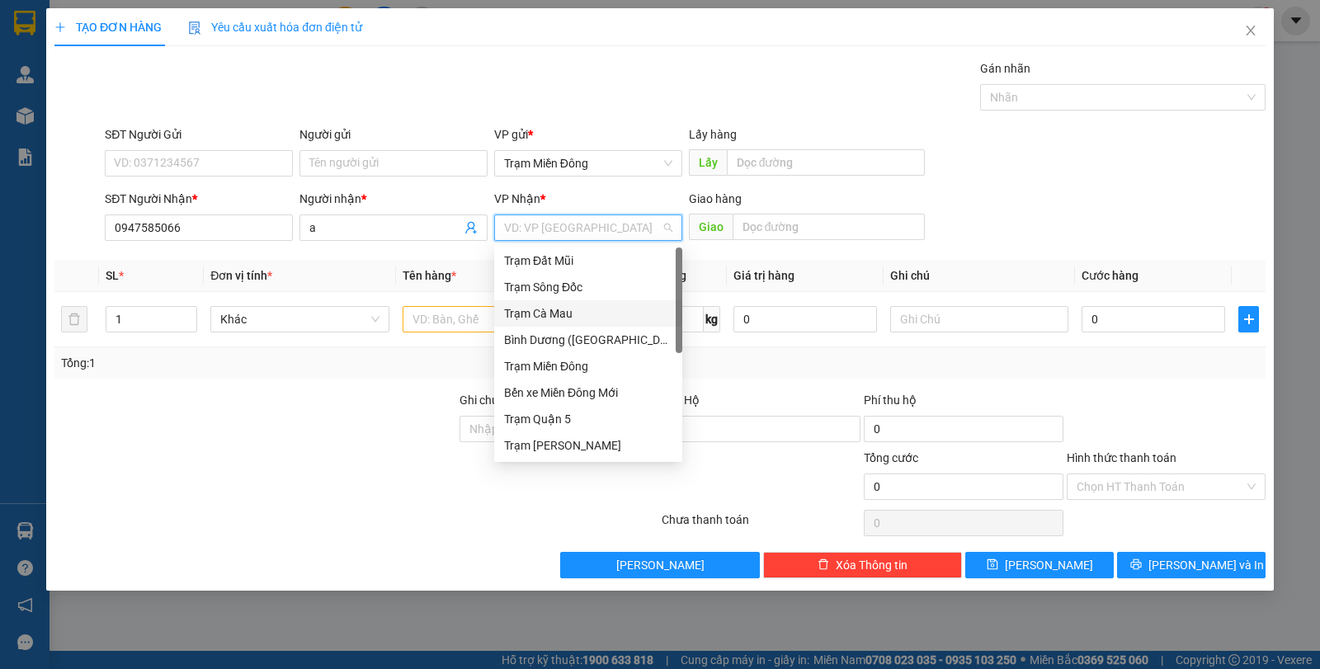
click at [583, 308] on div "Trạm Cà Mau" at bounding box center [588, 313] width 168 height 18
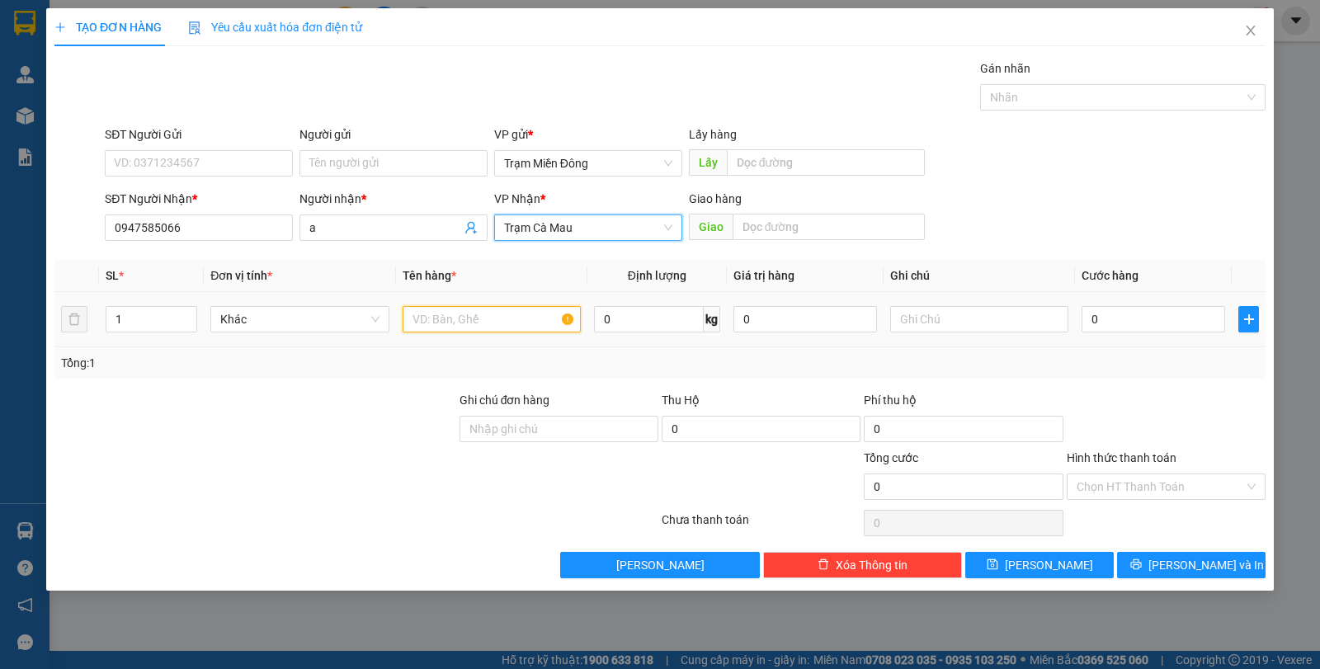
click at [434, 327] on input "text" at bounding box center [491, 319] width 178 height 26
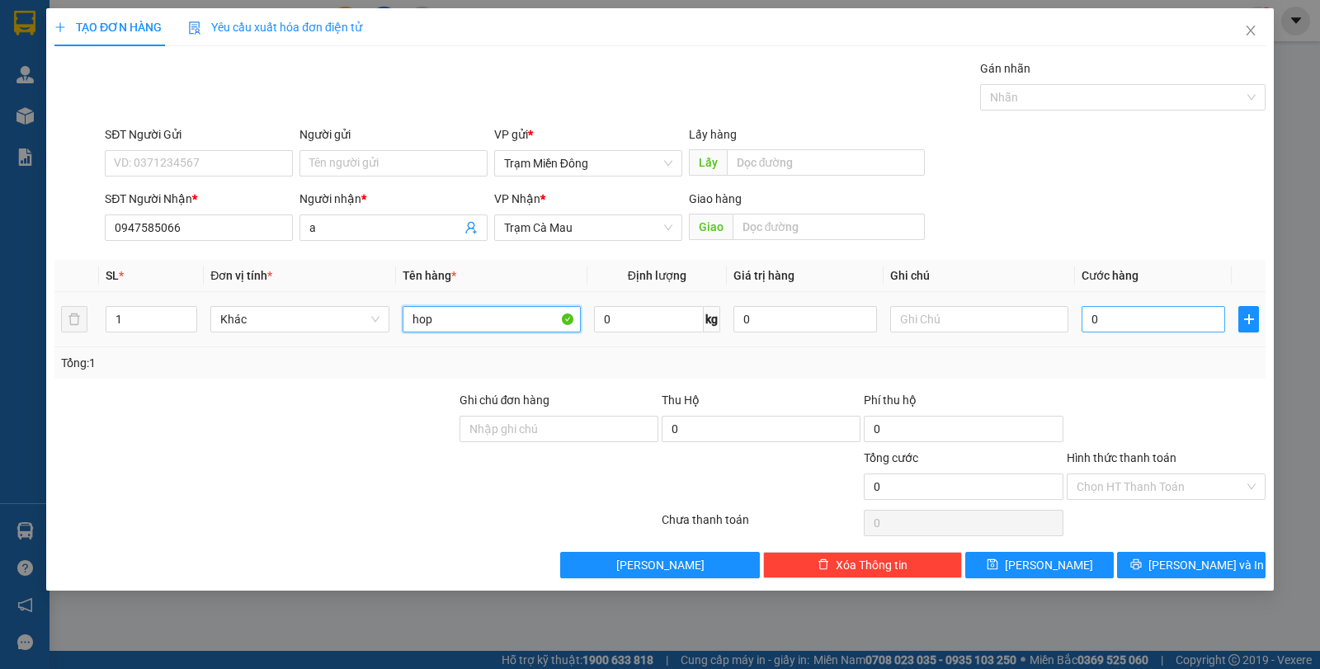
type input "hop"
click at [1134, 331] on input "0" at bounding box center [1152, 319] width 143 height 26
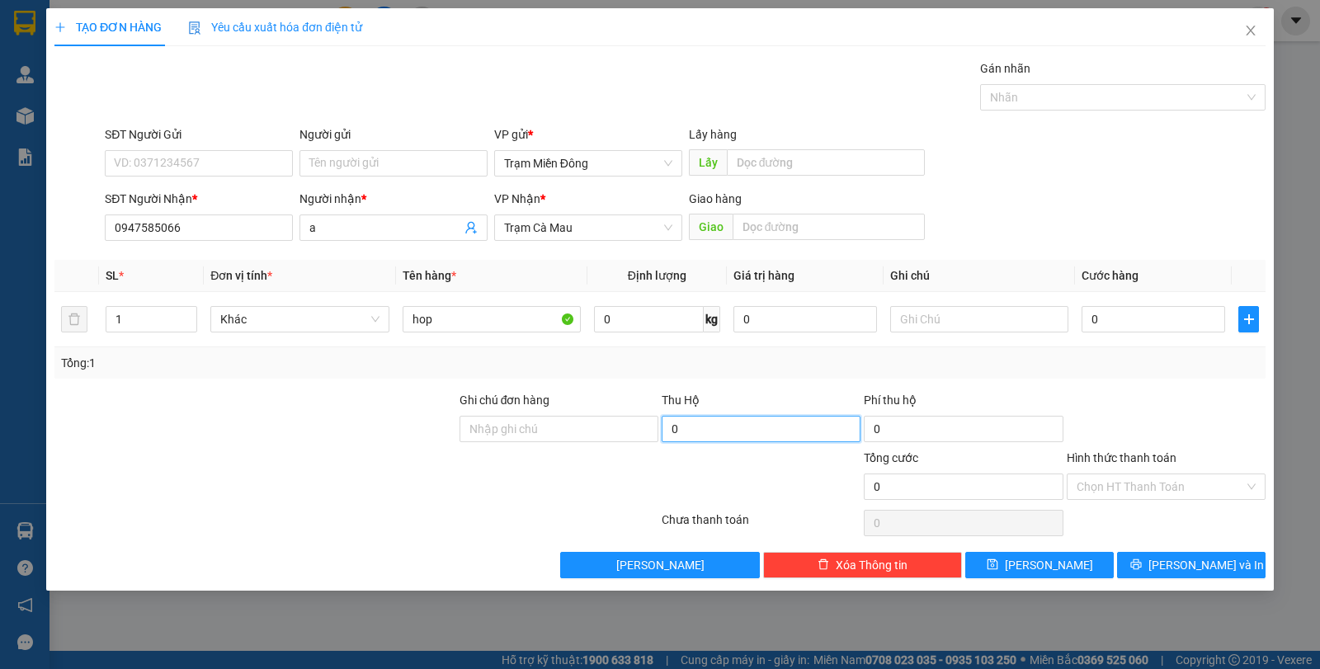
click at [753, 438] on input "0" at bounding box center [760, 429] width 199 height 26
drag, startPoint x: 921, startPoint y: 313, endPoint x: 926, endPoint y: 322, distance: 10.3
click at [924, 320] on input "text" at bounding box center [979, 319] width 178 height 26
type input "5"
click at [923, 430] on input "0" at bounding box center [962, 429] width 199 height 26
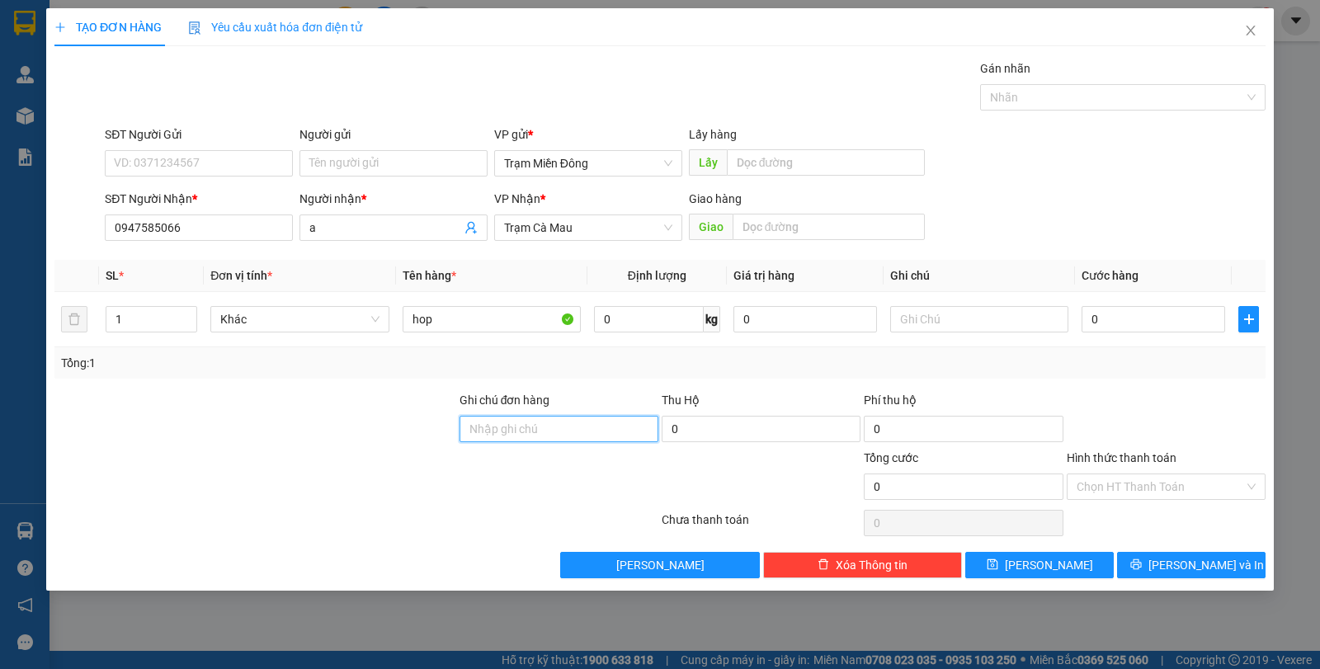
click at [545, 426] on input "Ghi chú đơn hàng" at bounding box center [558, 429] width 199 height 26
type input "4"
